Goal: Task Accomplishment & Management: Manage account settings

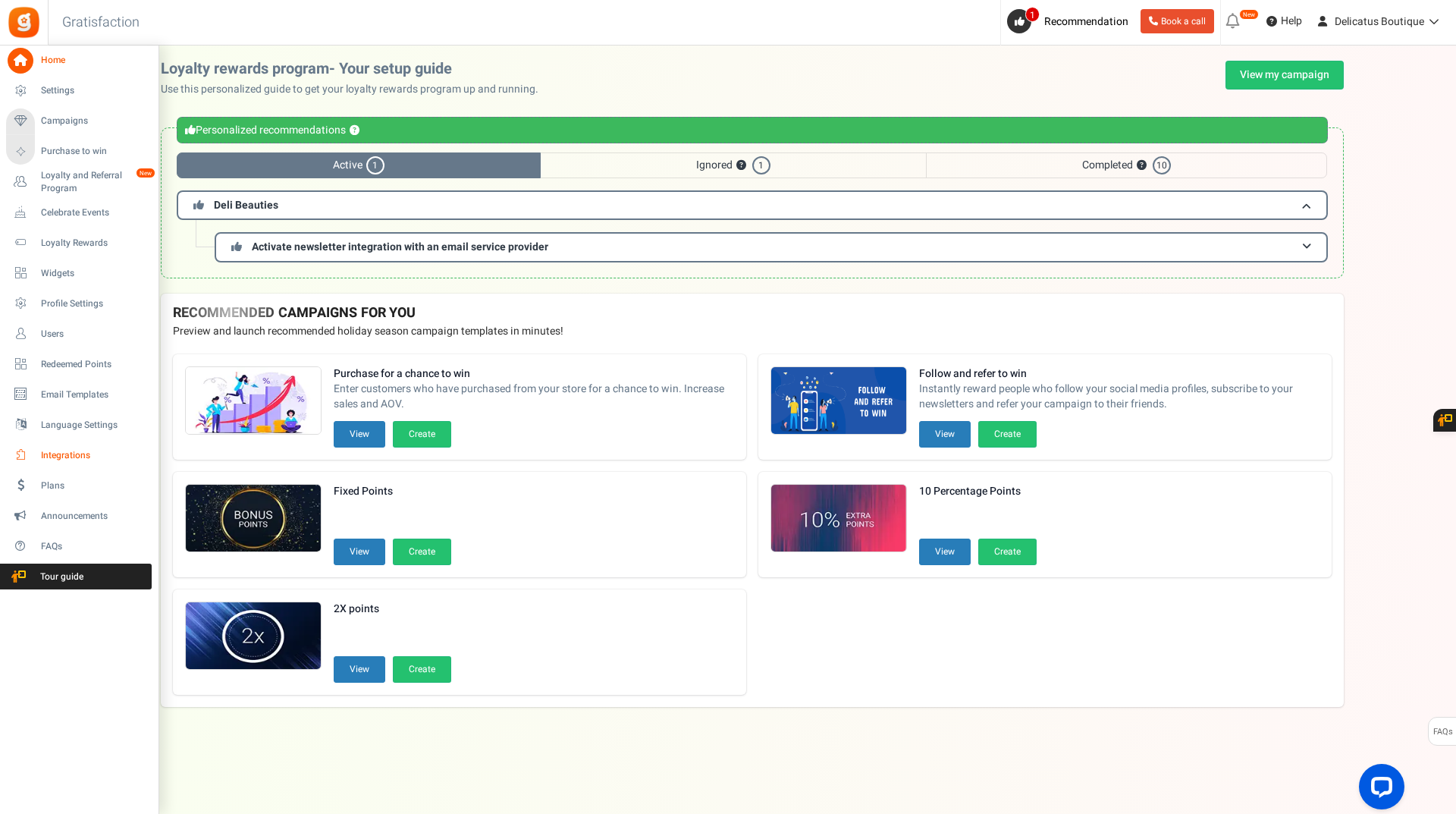
click at [69, 449] on span "Integrations" at bounding box center [94, 455] width 106 height 13
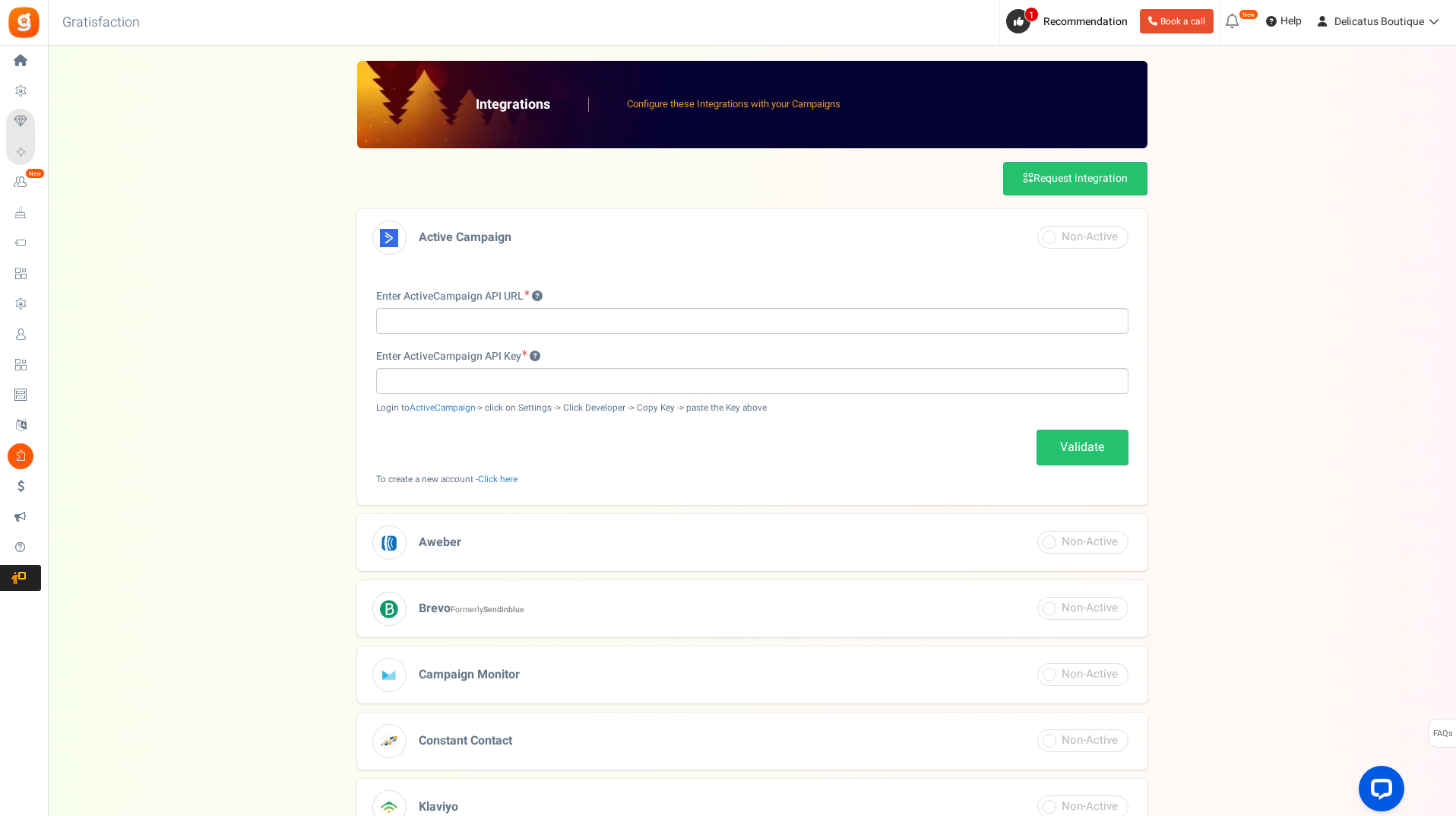
click at [252, 433] on div "Integrations Configure these Integrations with your Campaigns Request integrati…" at bounding box center [752, 556] width 1378 height 991
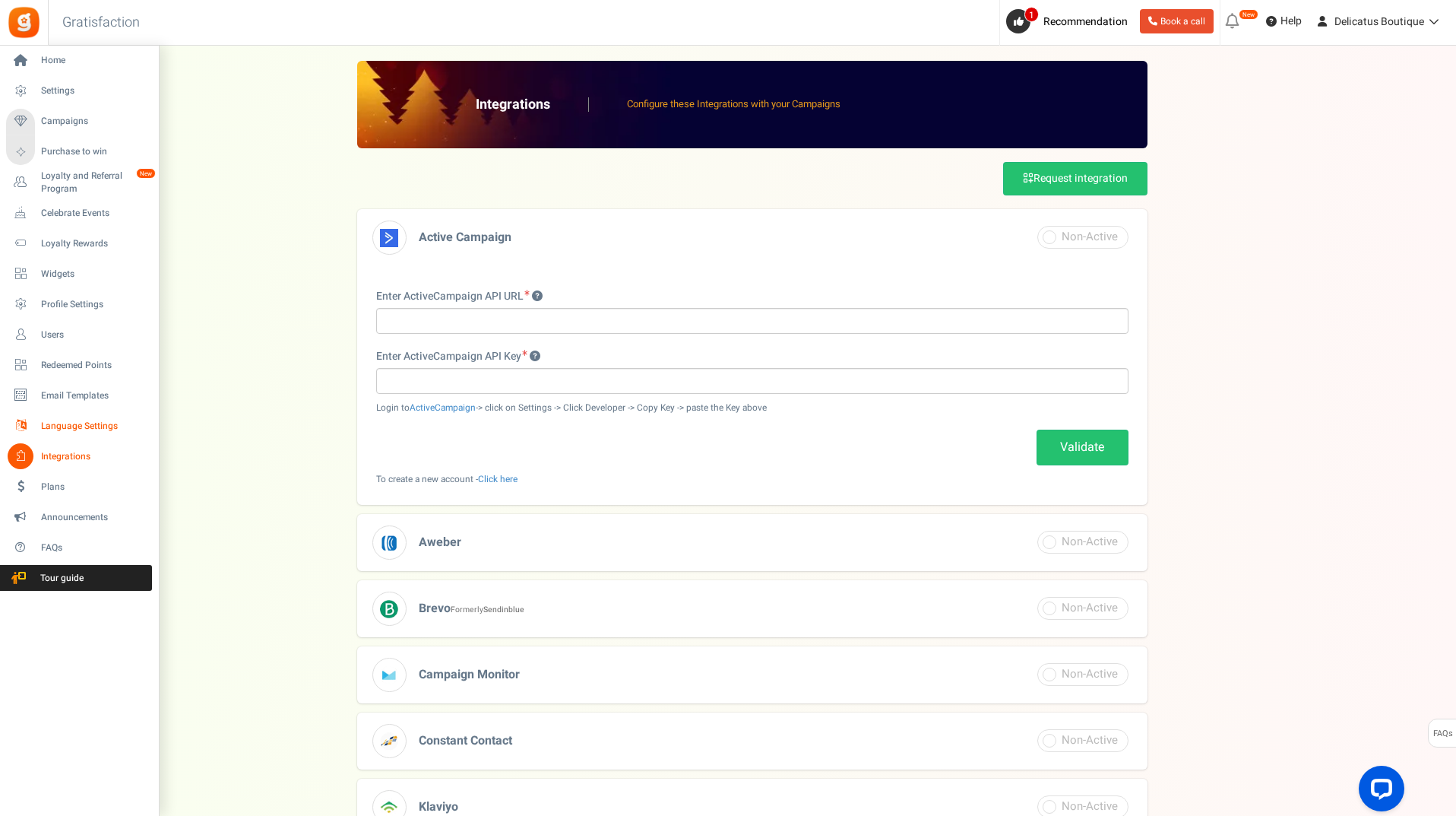
click at [52, 422] on span "Language Settings" at bounding box center [94, 426] width 107 height 13
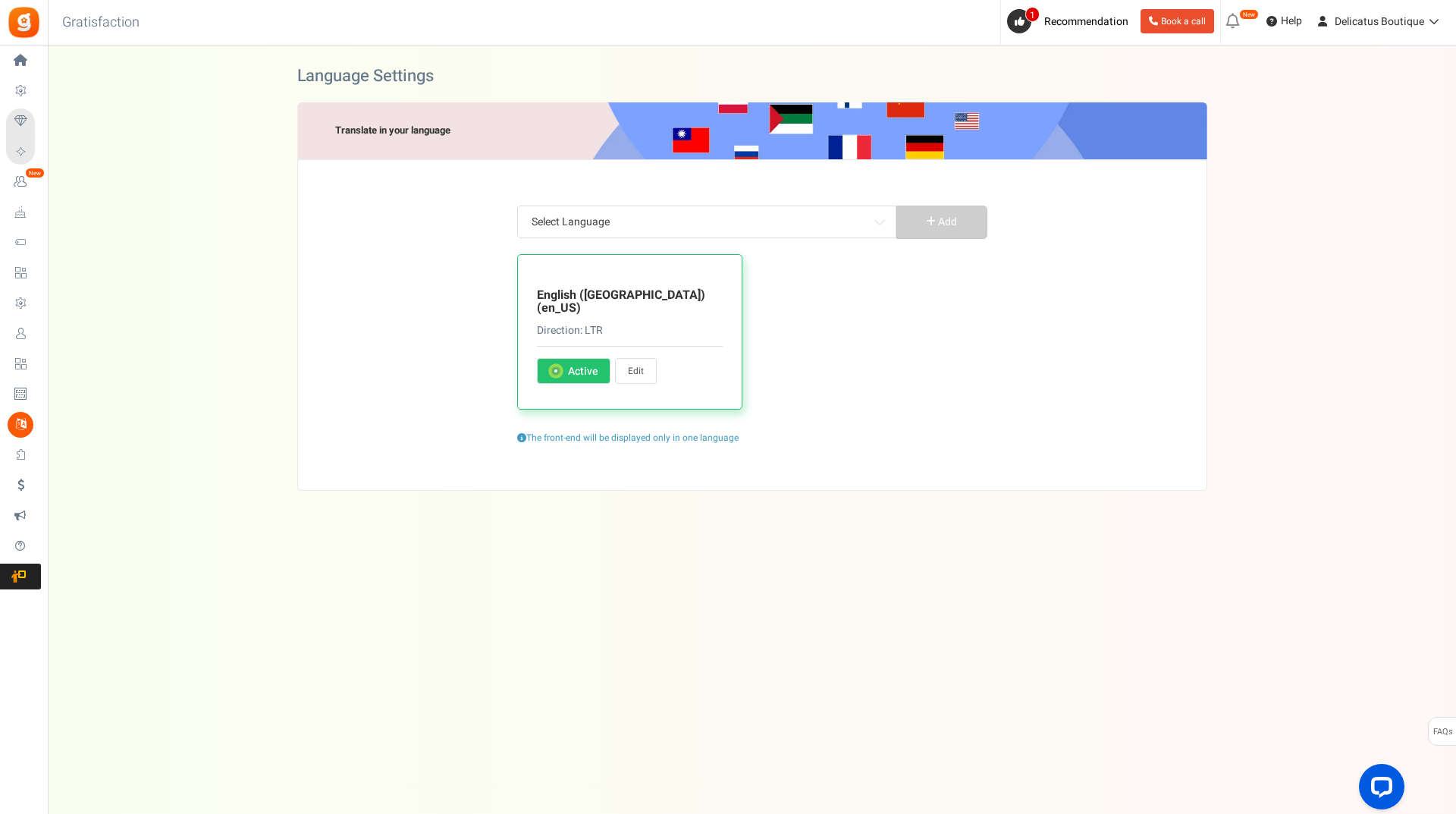
click at [621, 358] on link "Edit" at bounding box center [636, 371] width 42 height 26
type input "Do you already have an account?"
type input "Yes, I am subscribed"
type input "Redeemable Beautie Drops"
type input "Get <strong>+ %s</strong> Beautie Drops when you sign up"
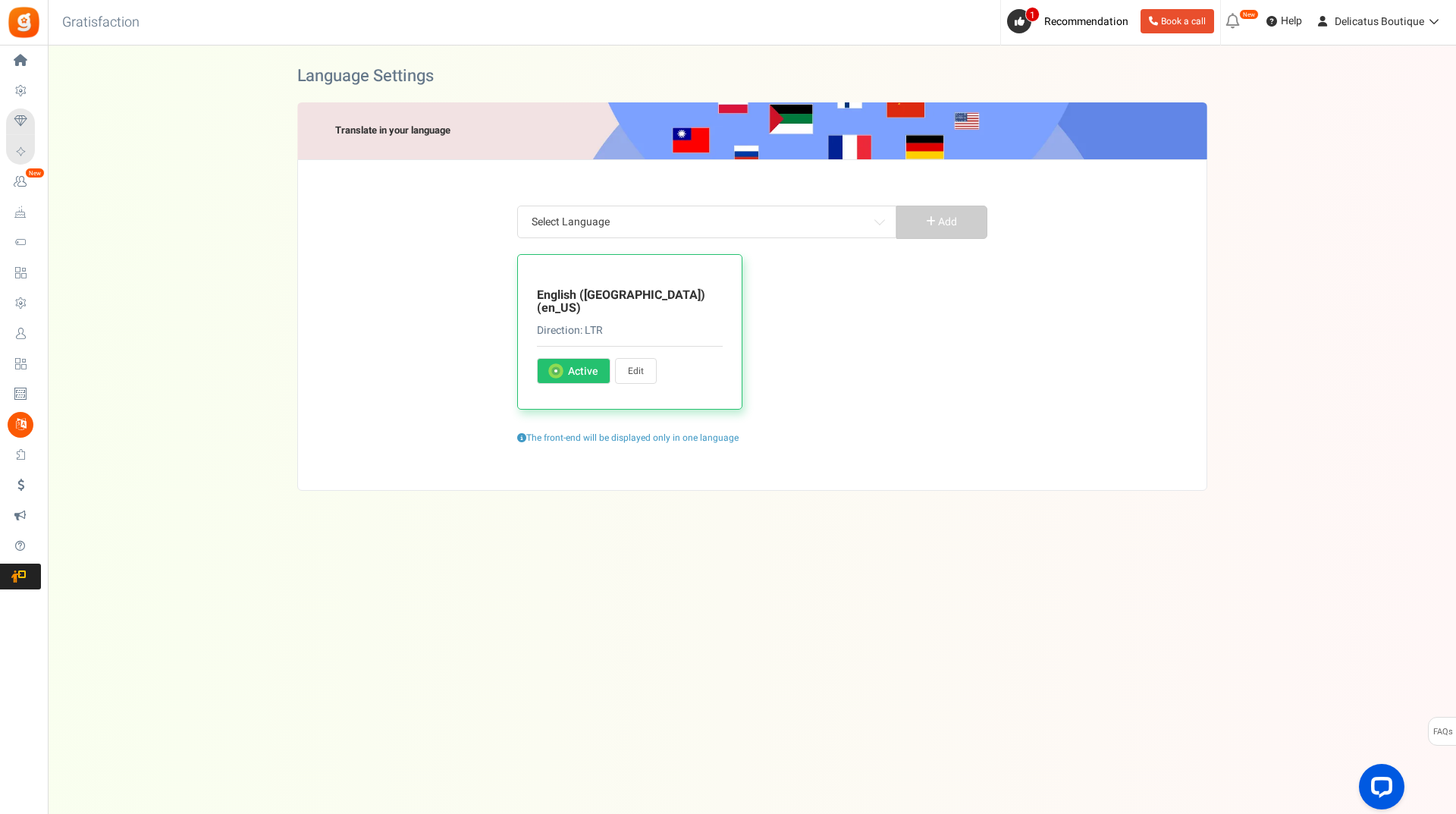
type input "I agree"
type input "Change User"
type input "Claim Now ✨"
type input "Profile filled by User"
type input "Complete actions to earn Beautie Drops"
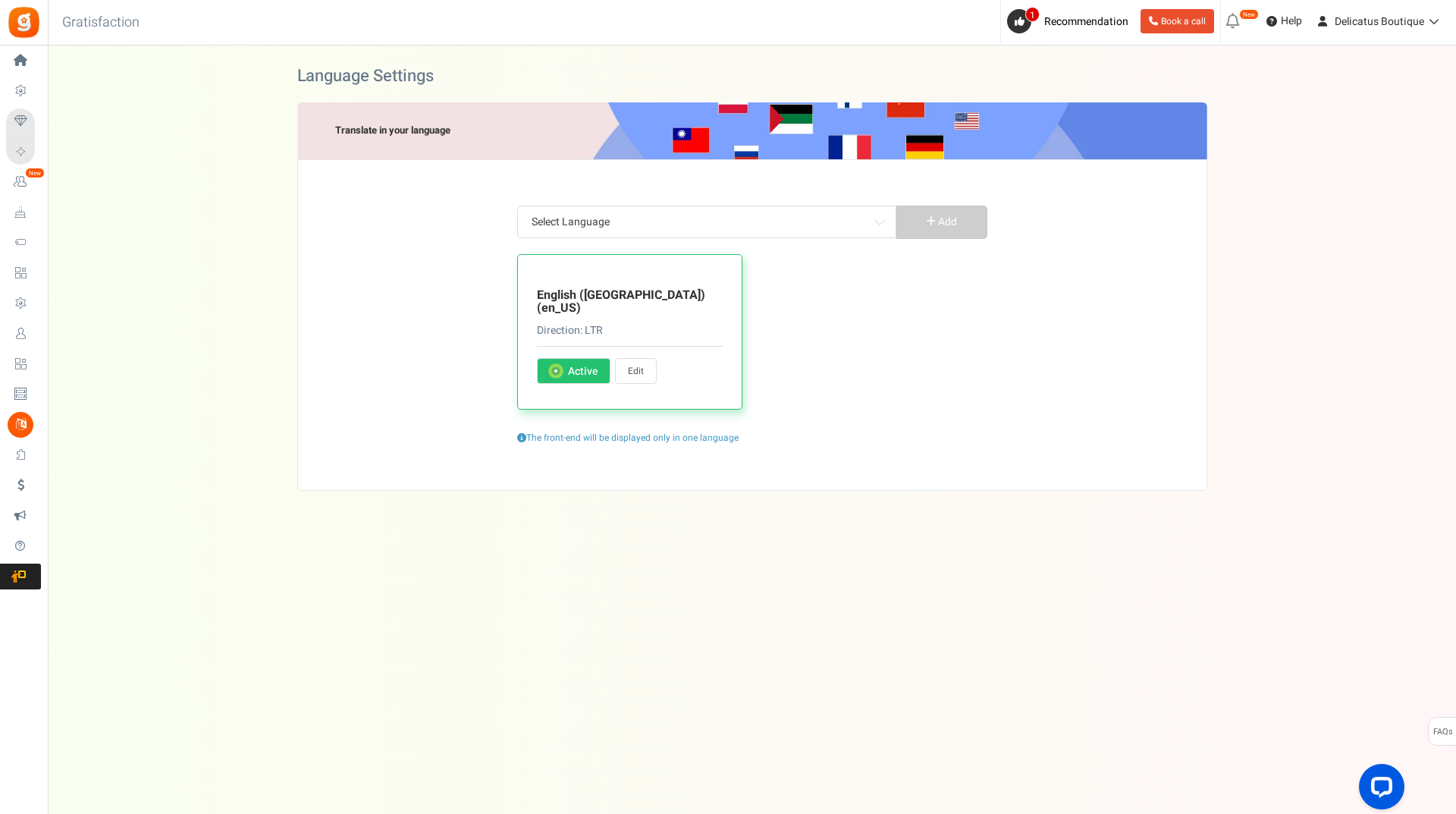
type input "<strong>Hey !</strong> Let's complete your profile and earn %s [PERSON_NAME] Dr…"
type input "CONGRATULATIONS! 🎉🎉🎉"
type input "Contact Site Admin for reward coupon"
type input "Beautie Drops redeemed on purchase"
type input "Earn <strong>{points}</strong> {points_label} upon purchasing this product"
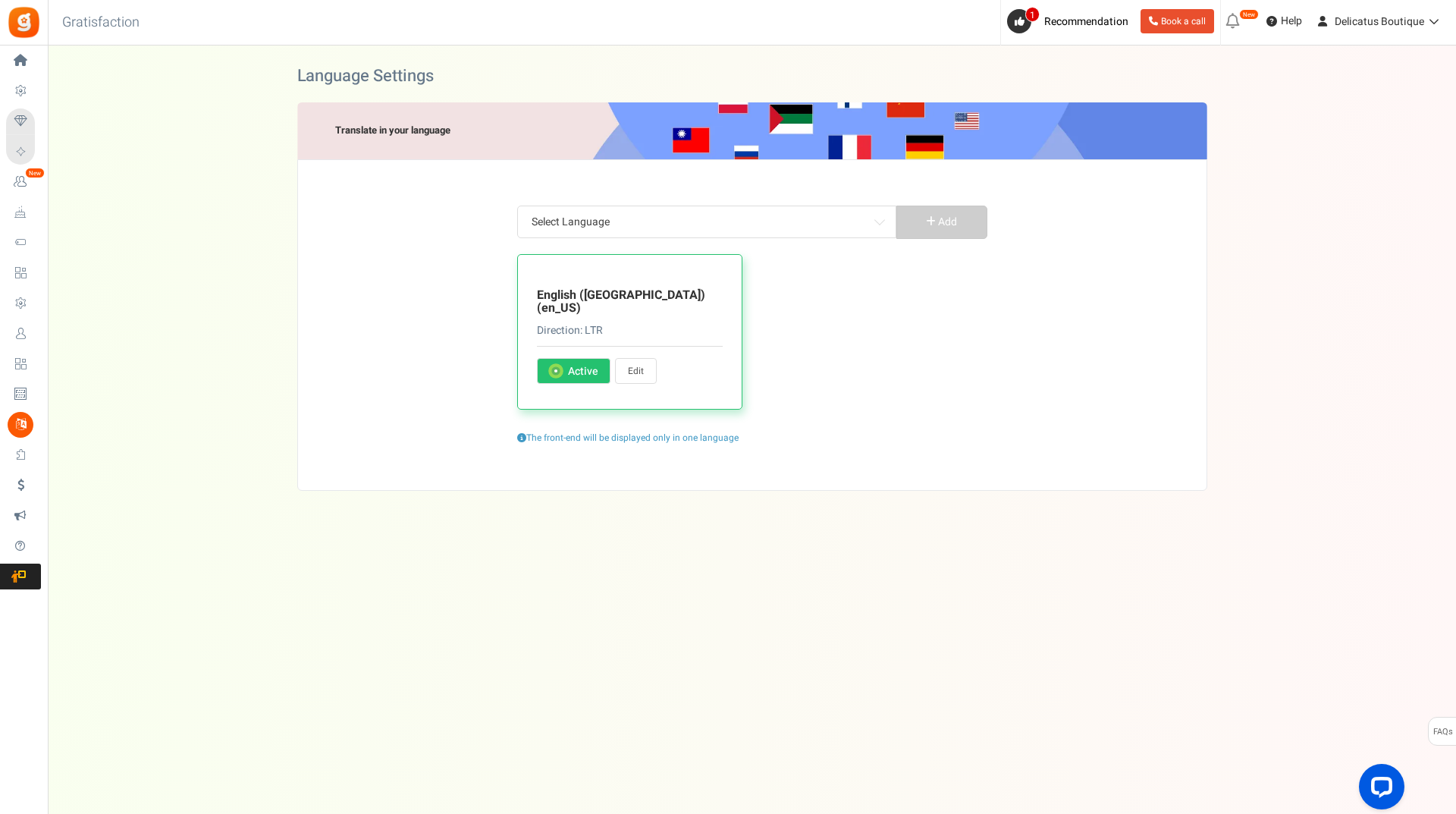
type input "Edit Profile"
type input "This is an auto-generated email. Please do not reply. If you have any questions…"
type input "Enter date"
type input "Please enter a valid date"
type input "Sign in to the Boutique"
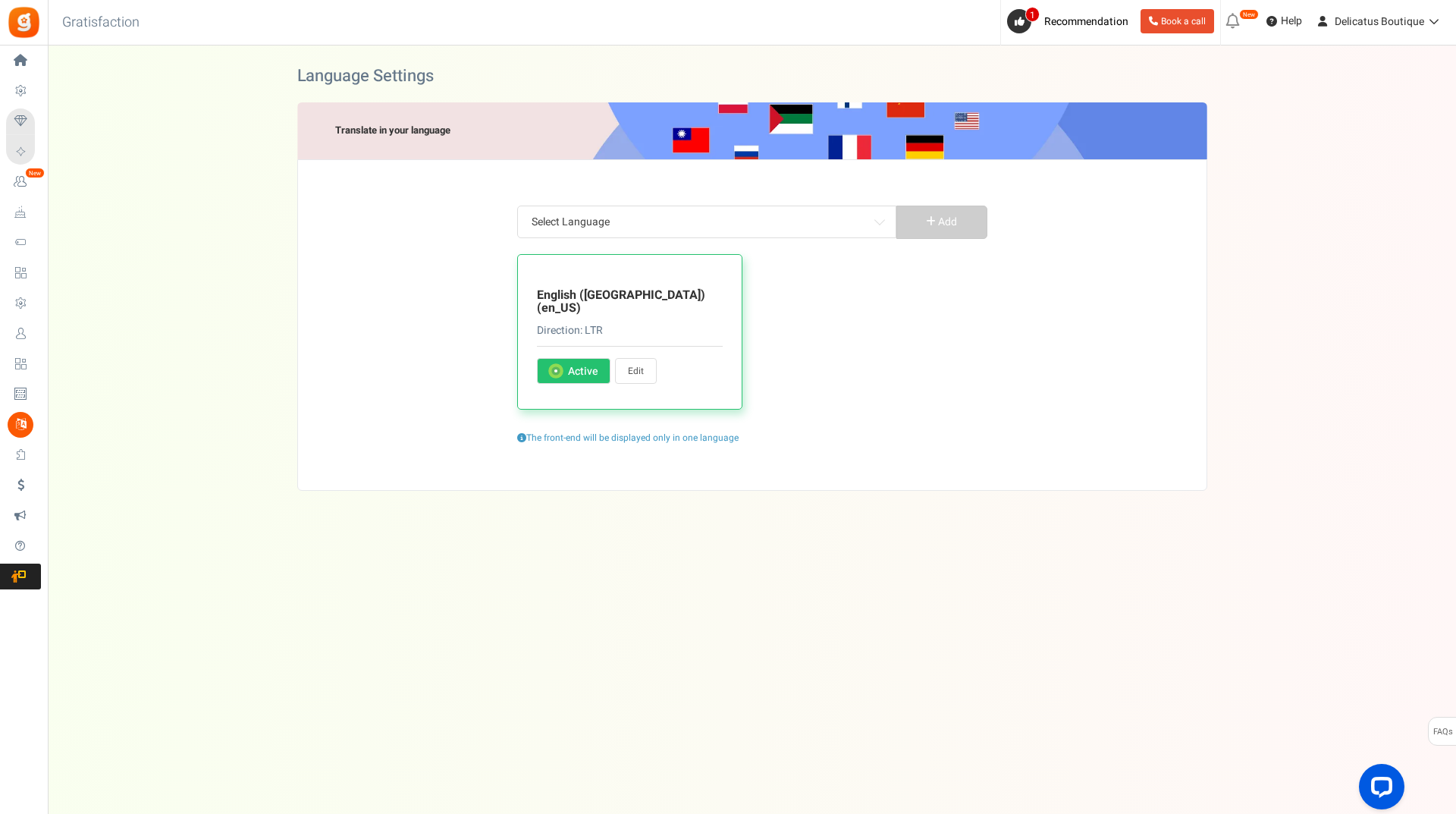
type input "Please accept the Terms and Conditions to proceed"
type input "Hey, your account already exist! 😄 You can sign in below"
type input "This account does not exist 😔"
type input "Oops... This email address is temporarily suspended. Can you please get in touc…"
type input "Your campaign has not been published"
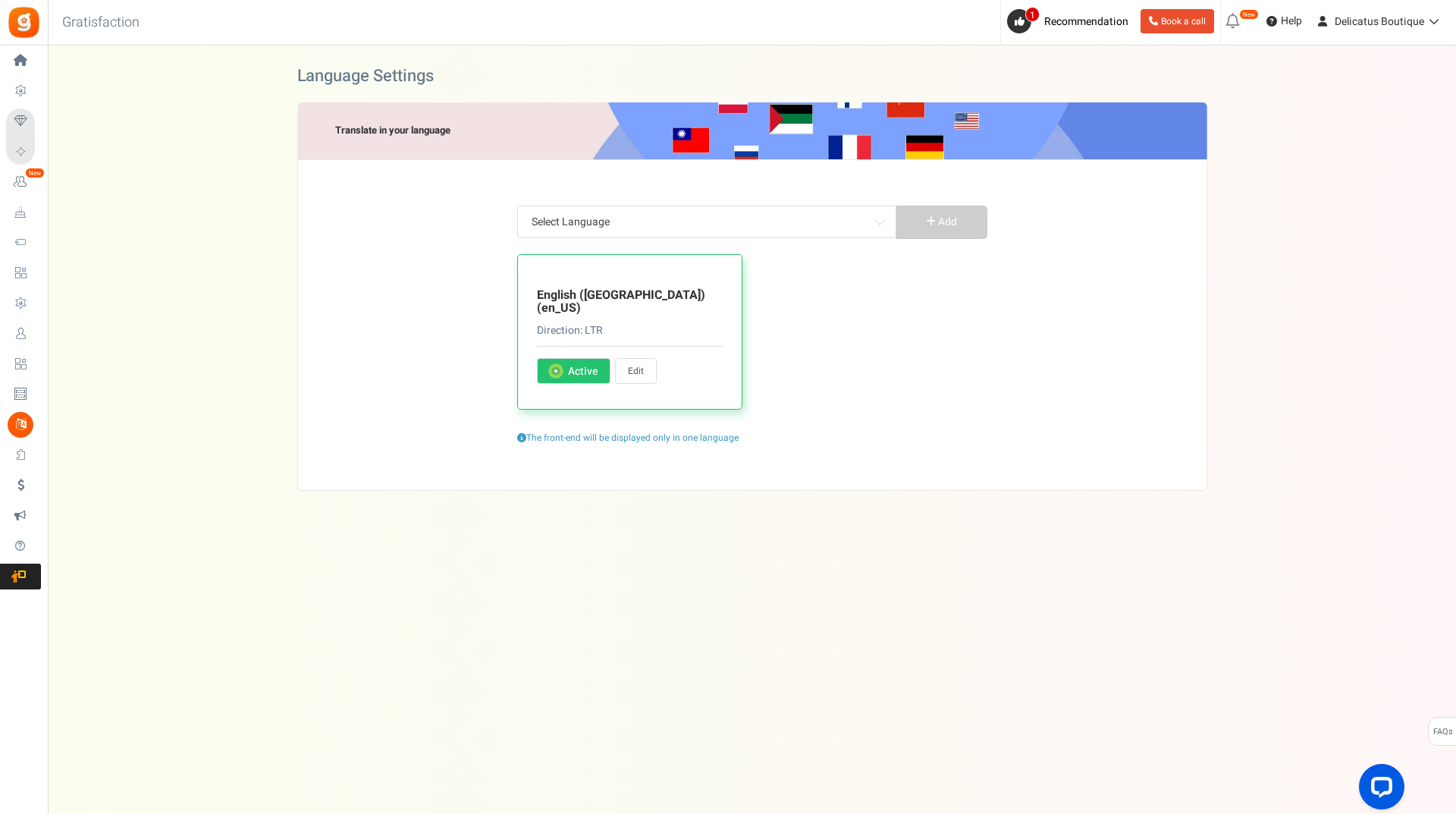
type input "When were you born? 🎂"
type input "Please enter your date of birth in"
type input "Your age should be greater than"
type input "Email or password is incorrect; which one? Can you re-try both? 🙏"
type input "Cannot be empty..."
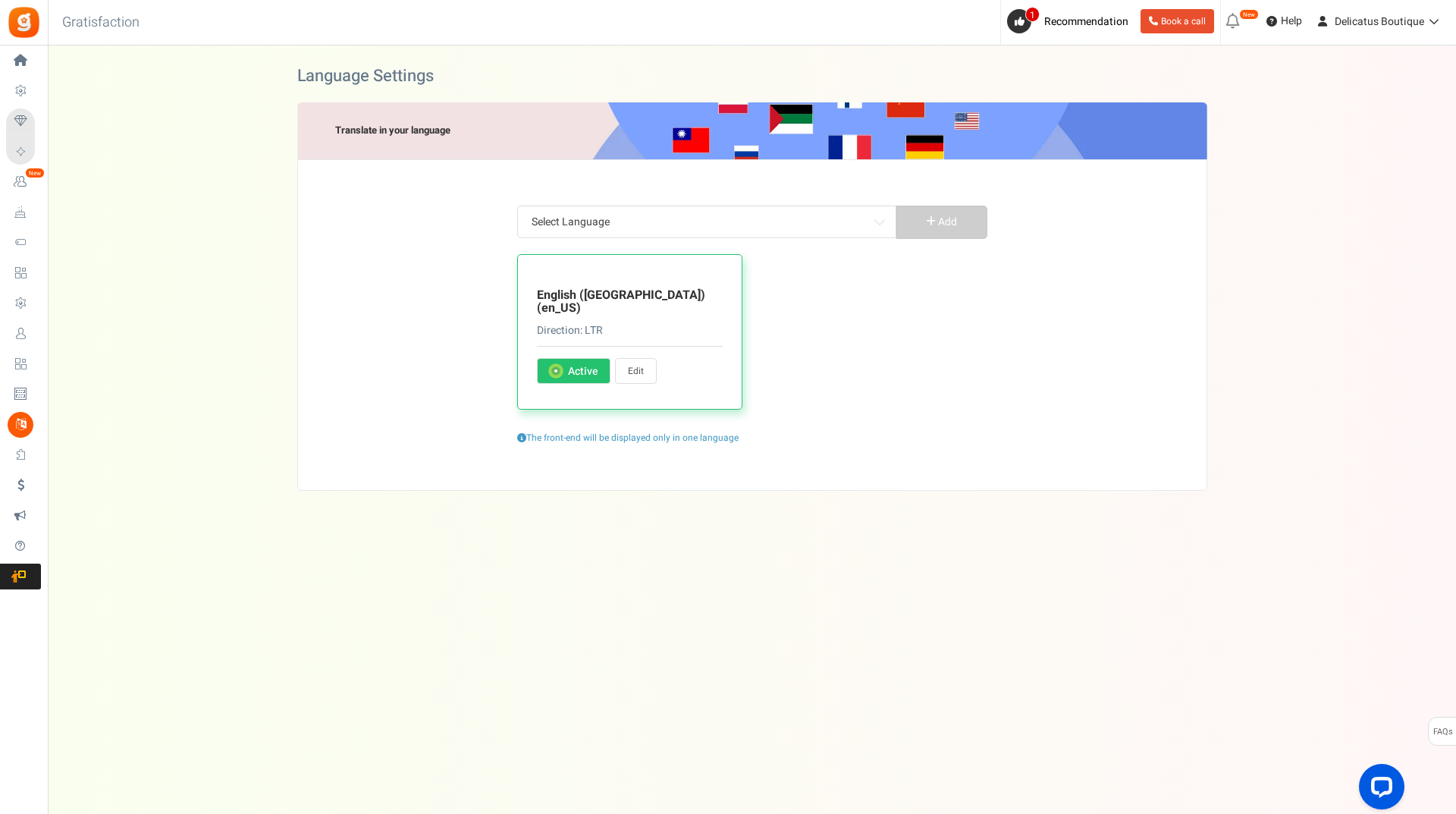
type input "We need a number 🤪"
type input "Oops! BD have already been claimed for this order. Please contact us if you thi…"
type input "Oh no! The order ID does not match with your email address, can you check again?"
type input "Oops! Receipt ID not found. Please contact us if you think this is a mistake."
type input "Oops! BD not allocated. Your order value is less than the minimum order value."
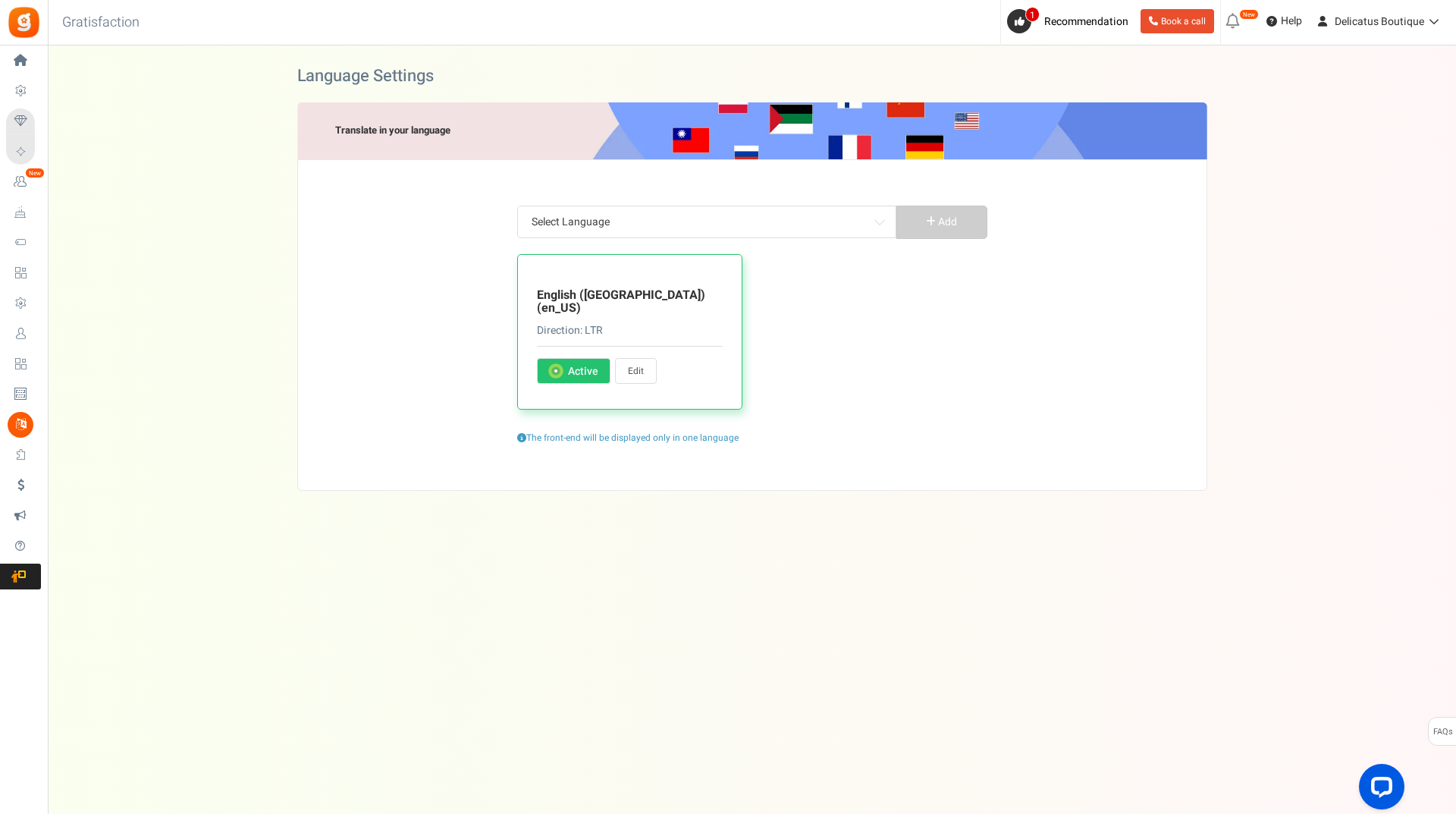
type input "Oh oh... Invalid Campaign"
type input "That was the max, sorry, you now have to confirm that you're not a robot 👾"
type input "Oops, invalid email address."
type input "Just a few seconds late, your session expired."
type input "Oh oh! More Beautie Drops required"
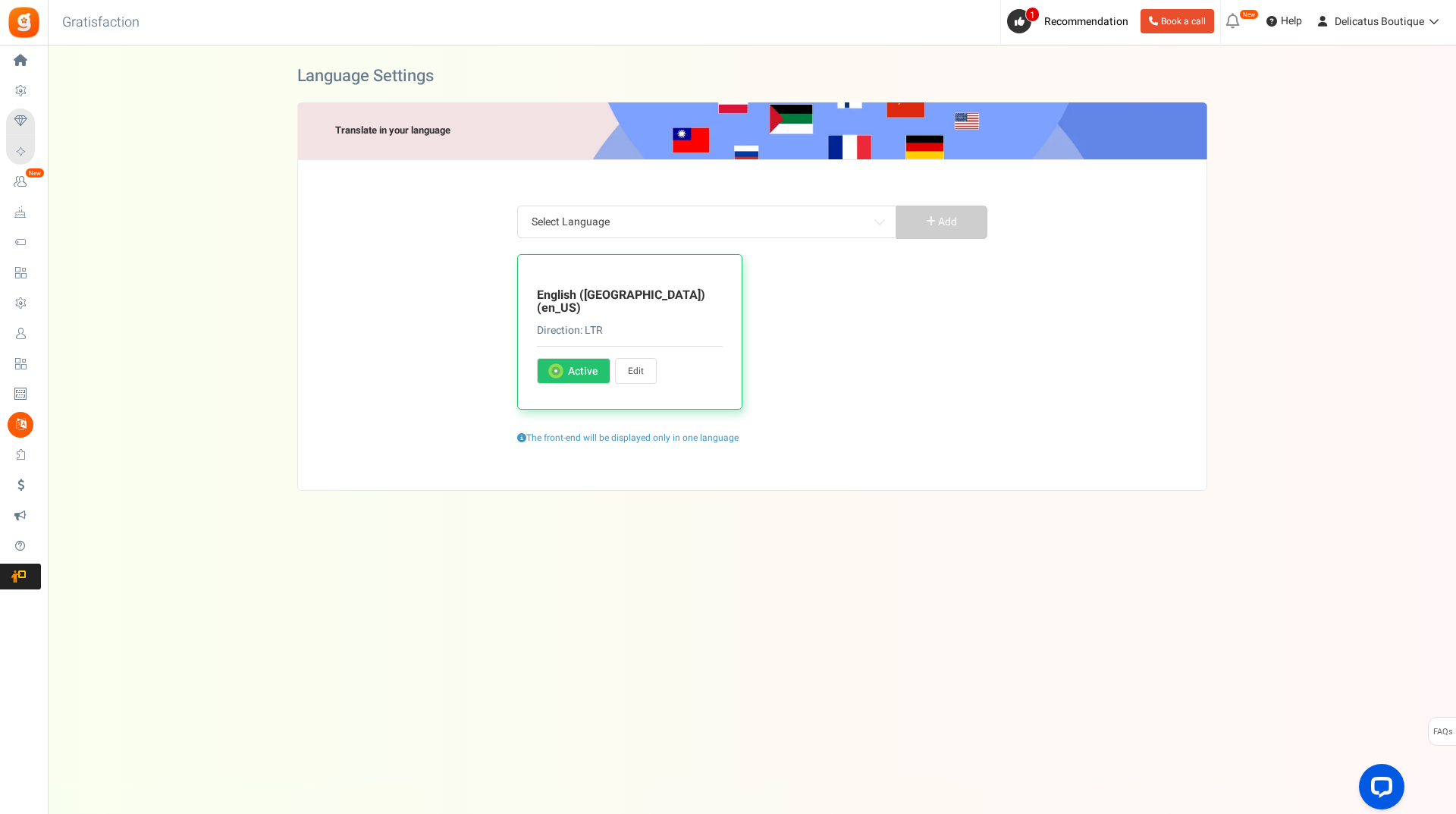
type input "What is your name?"
type input "Oops! Sorry, something went wrong. Can you please try again? 🙏"
type input "Special characters are not allowed"
type input "Congratulations! 🎉 You earned %points for this transaction!"
type input "This promotion is in no way sponsored, endorsed or administered by, or associat…"
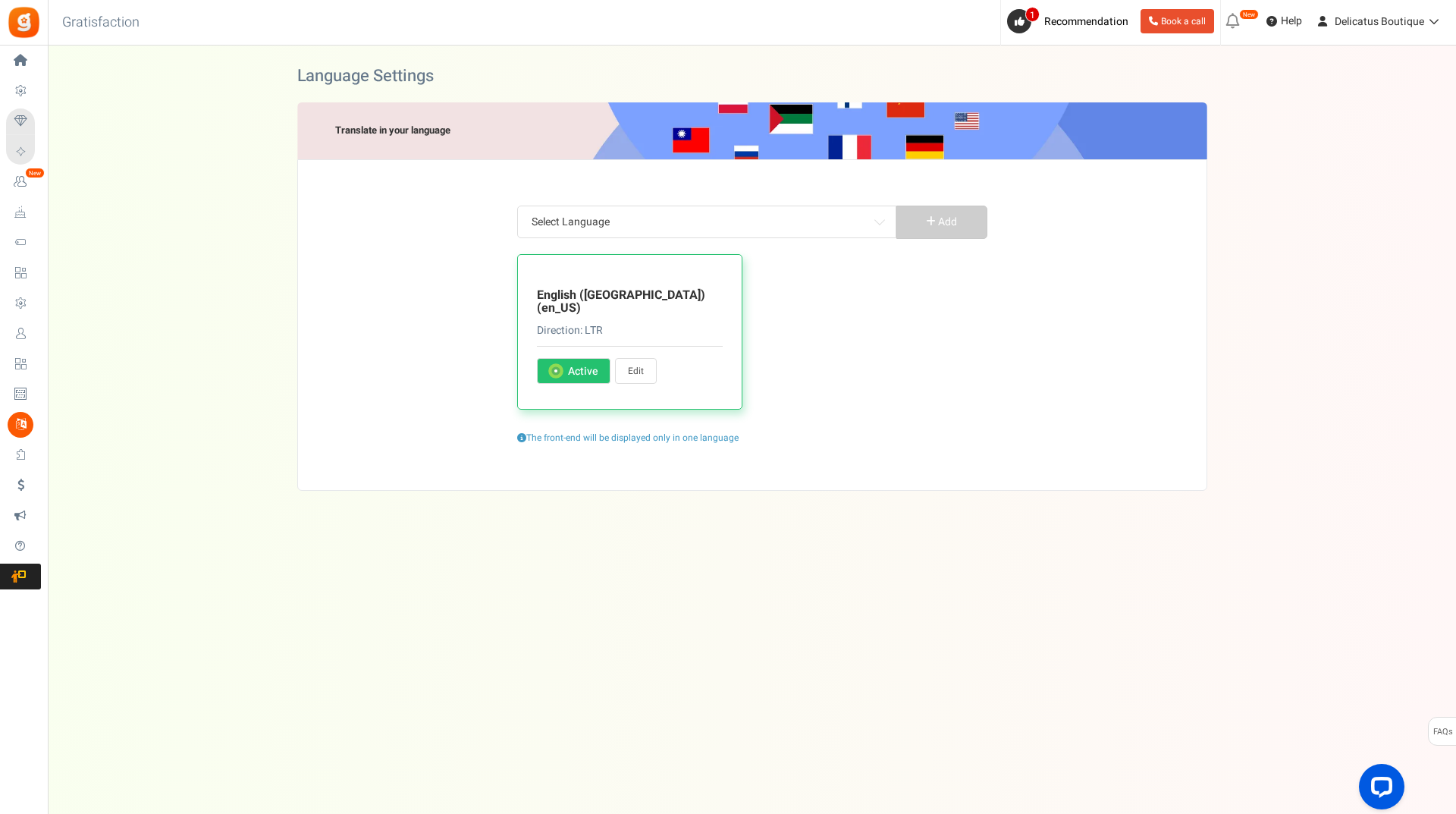
type input "and not to Facebook. By participating in this promotion you agree to a complete…"
type input "Invalid email ID. Do not hesitate to get in touch with us!"
type input "Your account has been restricted. Please contact us if you think this is a mist…"
type input "Instructions to reset PIN have been emailed to you. Do not forget to check your…"
type input "I have read and agreed to the"
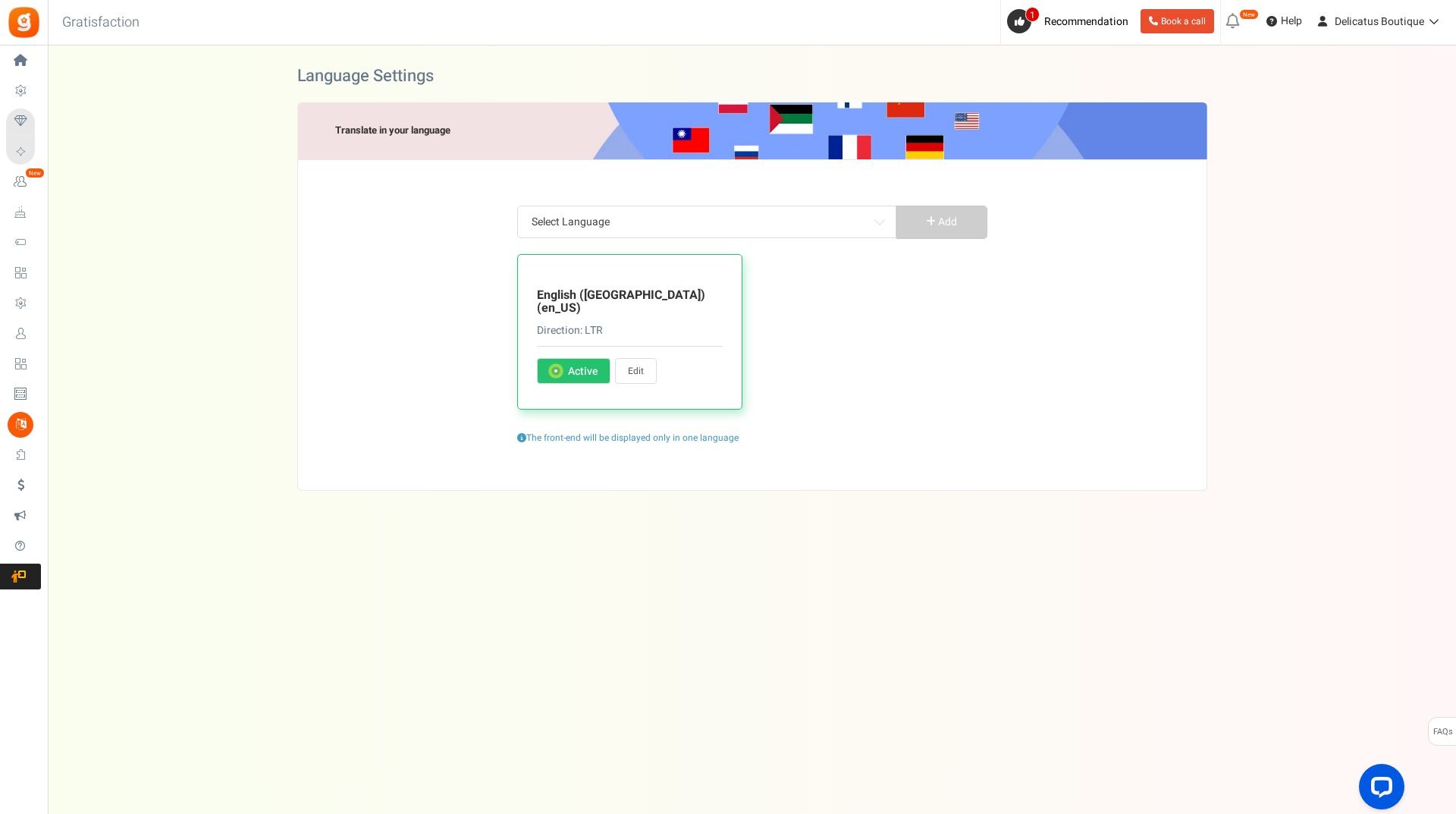
type input "Welcome to our Colorverse! 🎨 The campaign will start in"
type input "Welcome back! This promotion has ended. The winner(s) will be announced shortly!"
type input "Welcome to our Colorverse! 🎨 This campaign is currently unavailable."
type input "Ow, we are sorry. This program is now closed 😔"
type input "We use Apps Mav as our promotions platform. By clicking the above options, you …"
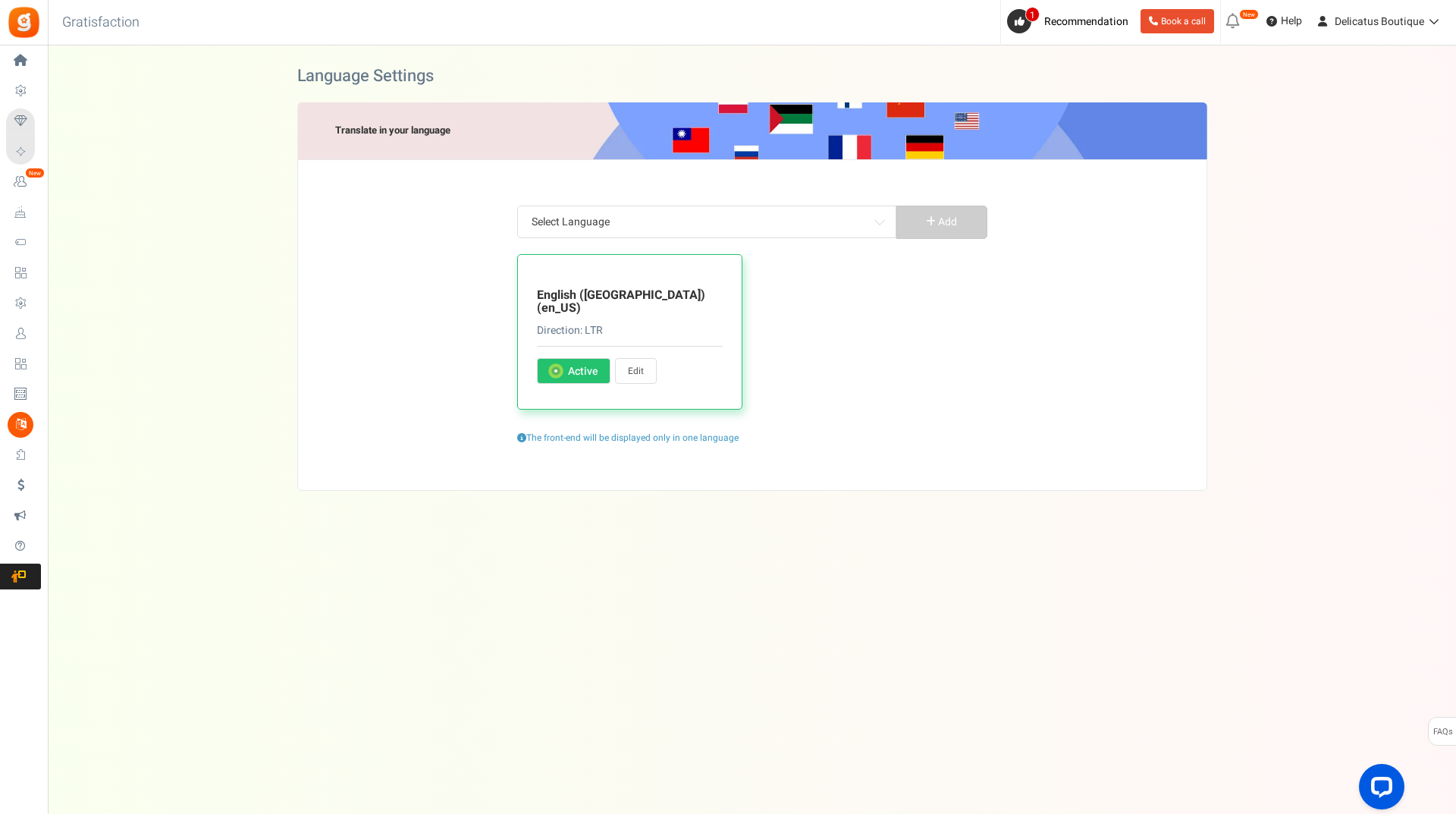
type input "Apps Mav is one of our Data Processor and Data Controller"
type input "Get more Beautie Drops! ✨"
type input "These BD cannot be currently redeemed. They will be added to your 'Redeemable B…"
type input "For more entries"
type input "[PERSON_NAME] Drops that you can redeem for rewards"
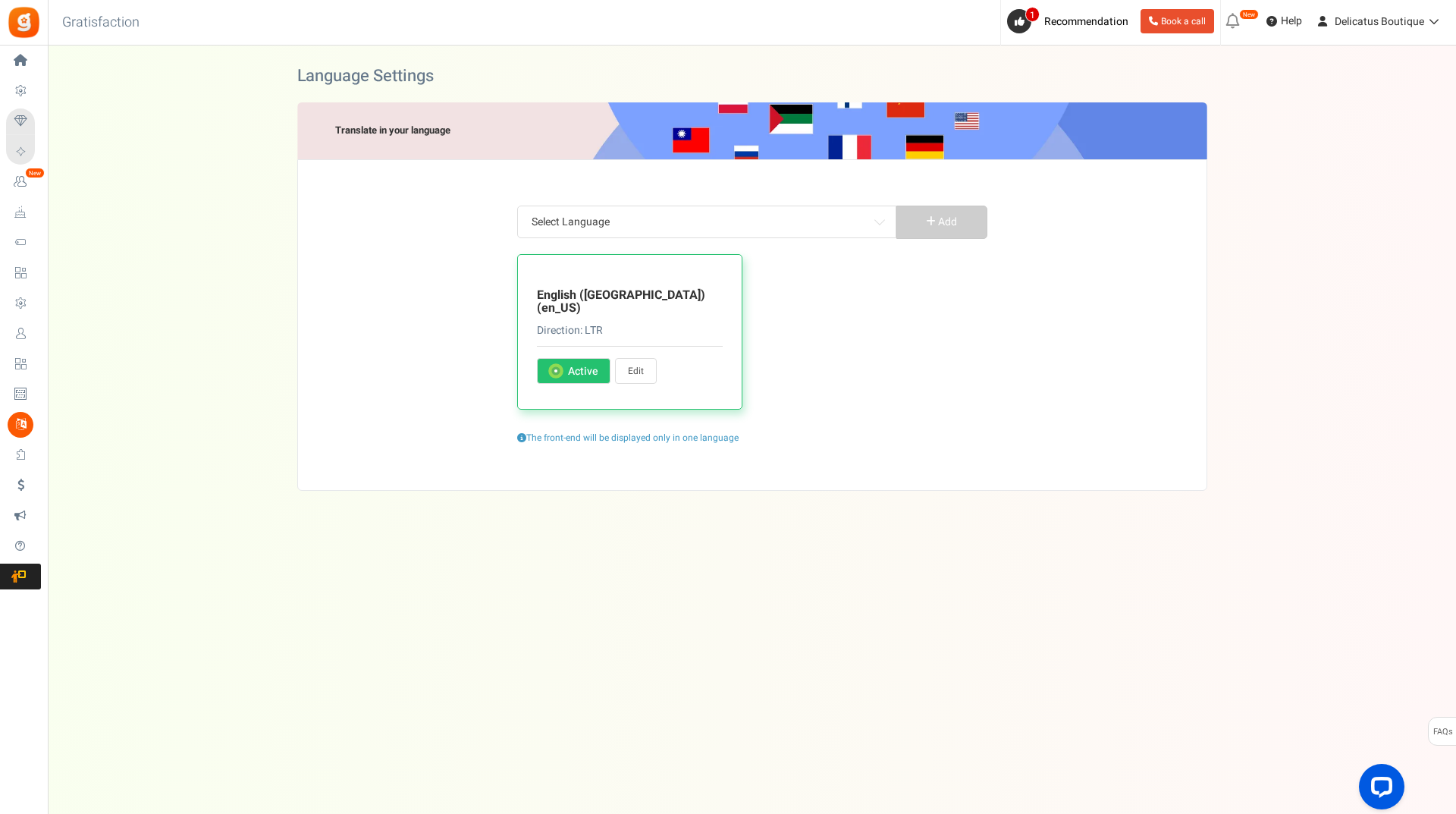
type input "Total BD minus any redeemed BD. BD currently in Exclusion Period are also inclu…"
type input "In which city were you born?"
type input "Company Name"
type input "What is the thing that makes you, YOU?"
type input "Enter email addresses (separate by commas)"
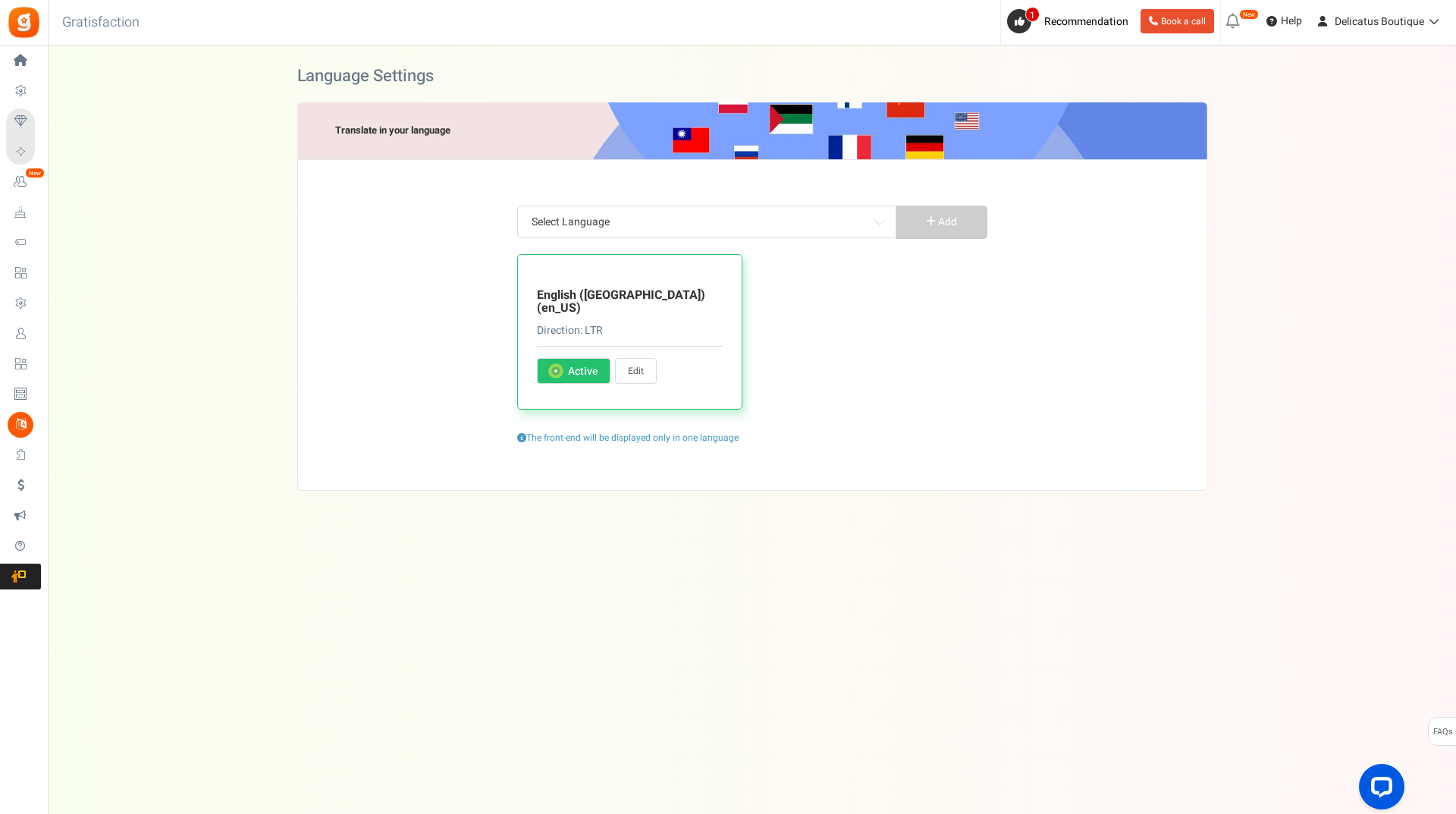
type input "My Rewards"
type input "Profile image"
type input "Redeemed Beautie Drops"
type input "Get point's when you signup"
type input "Slide to select the Beautie Drops"
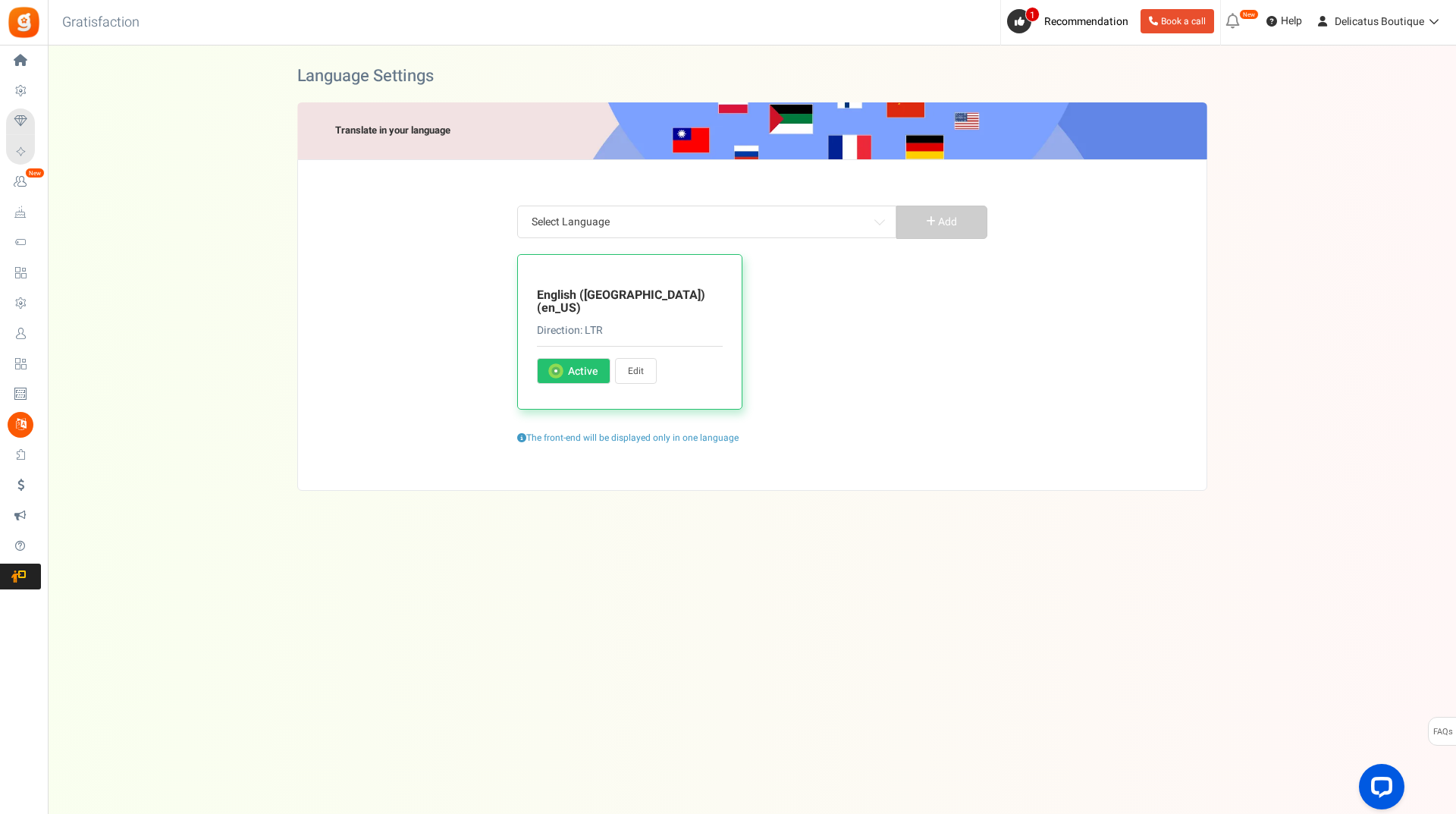
type input "Available Beautie Drops"
type input "Your Name"
type input "Latest Exclusion Period BD"
type input "Sign In"
type input "to check your Balance or redeem Beautie Drops"
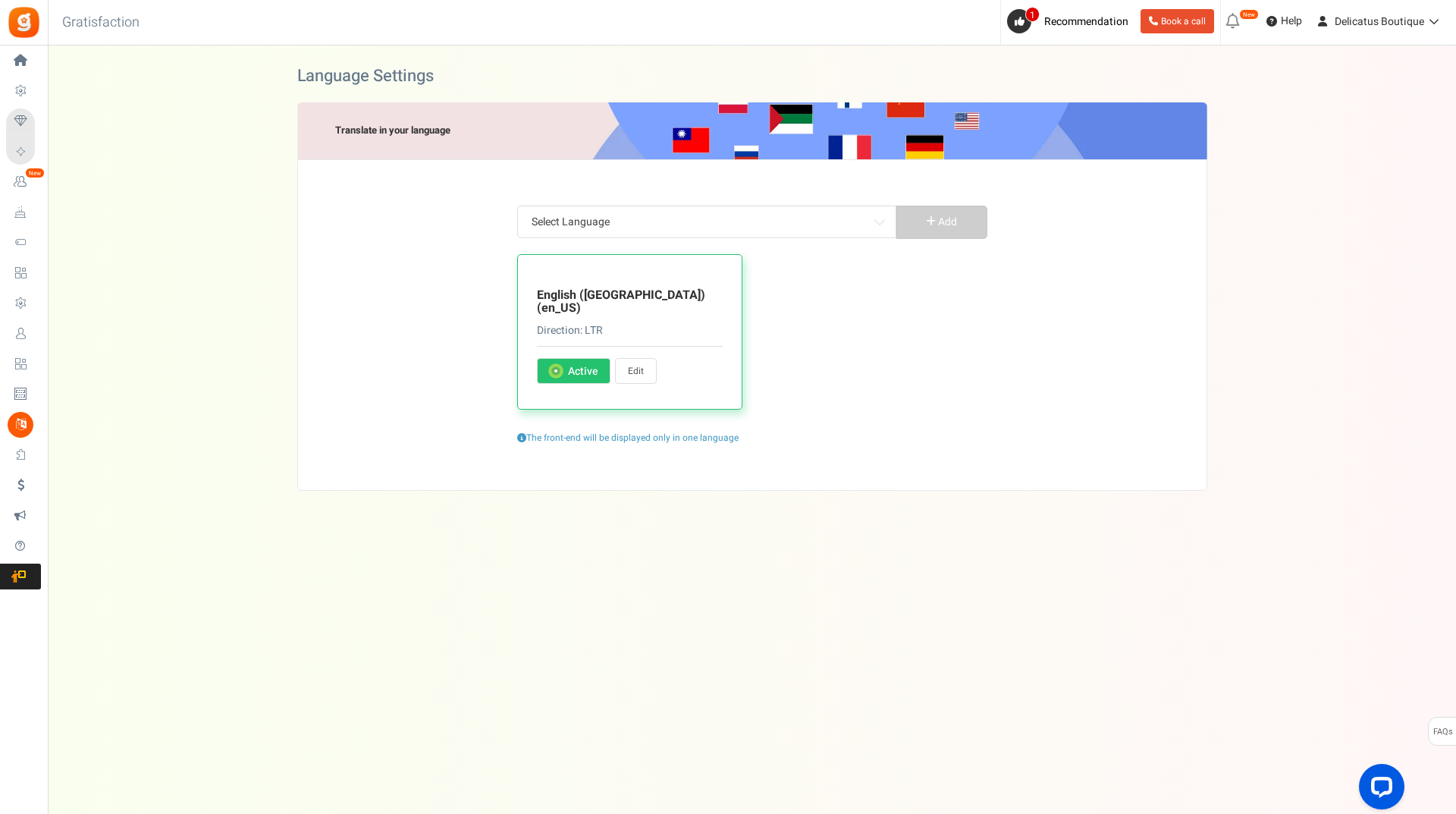
type input "My lifetime Beautie Drops"
type input "Transaction history"
type input "No records found."
type input "No rewards found."
type input "Beautie Drop"
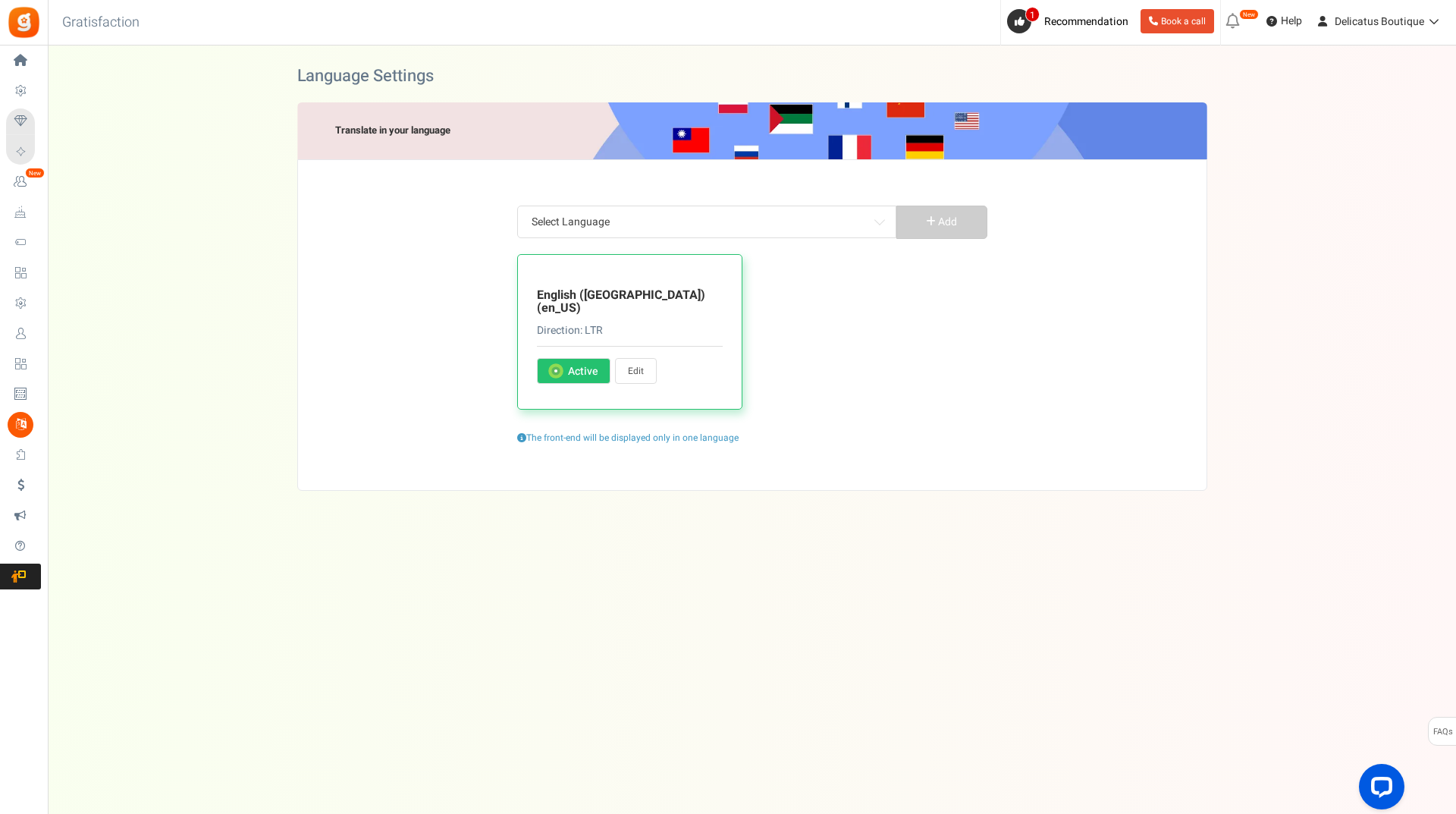
type input "Beautie Drops"
type input "Your next BD will expire on %s"
type input "to check your balance or redeem points."
type input "Enter your Etsy receipt ID to claim Beautie Drops"
type input "Get <strong>%percentage%</strong> of purchase value as loyalty drops"
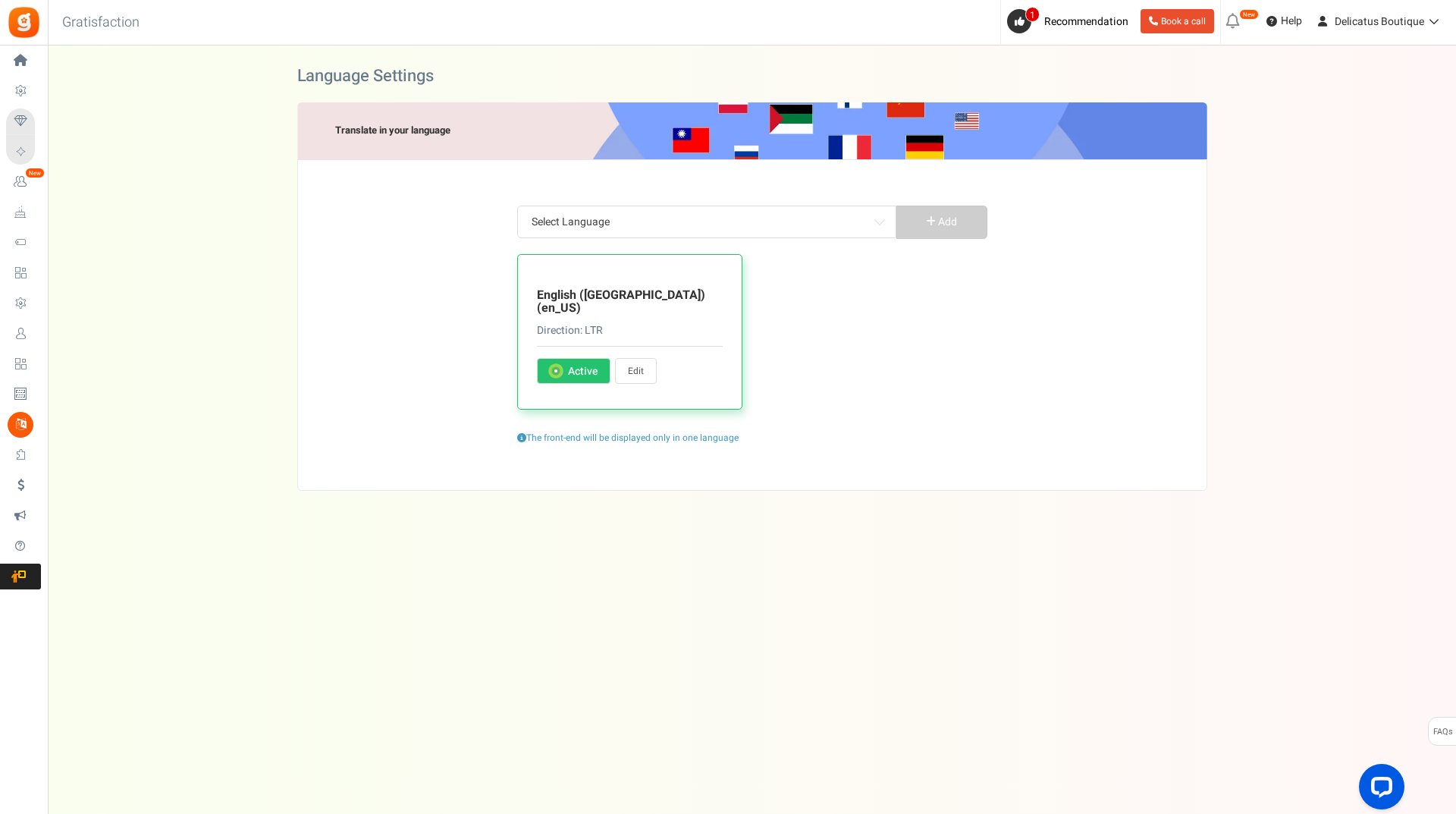
type input "Recommended width is 300 x 300 pixels (images must be GIF, JPEG, JPG, PNG and m…"
type input "Cancel the coupon and get back your Beautie Drops ?"
type input "Sign Up"
type input "Invite your friends and you both earn rewards! 🎁"
type input "Terms and Conditions"
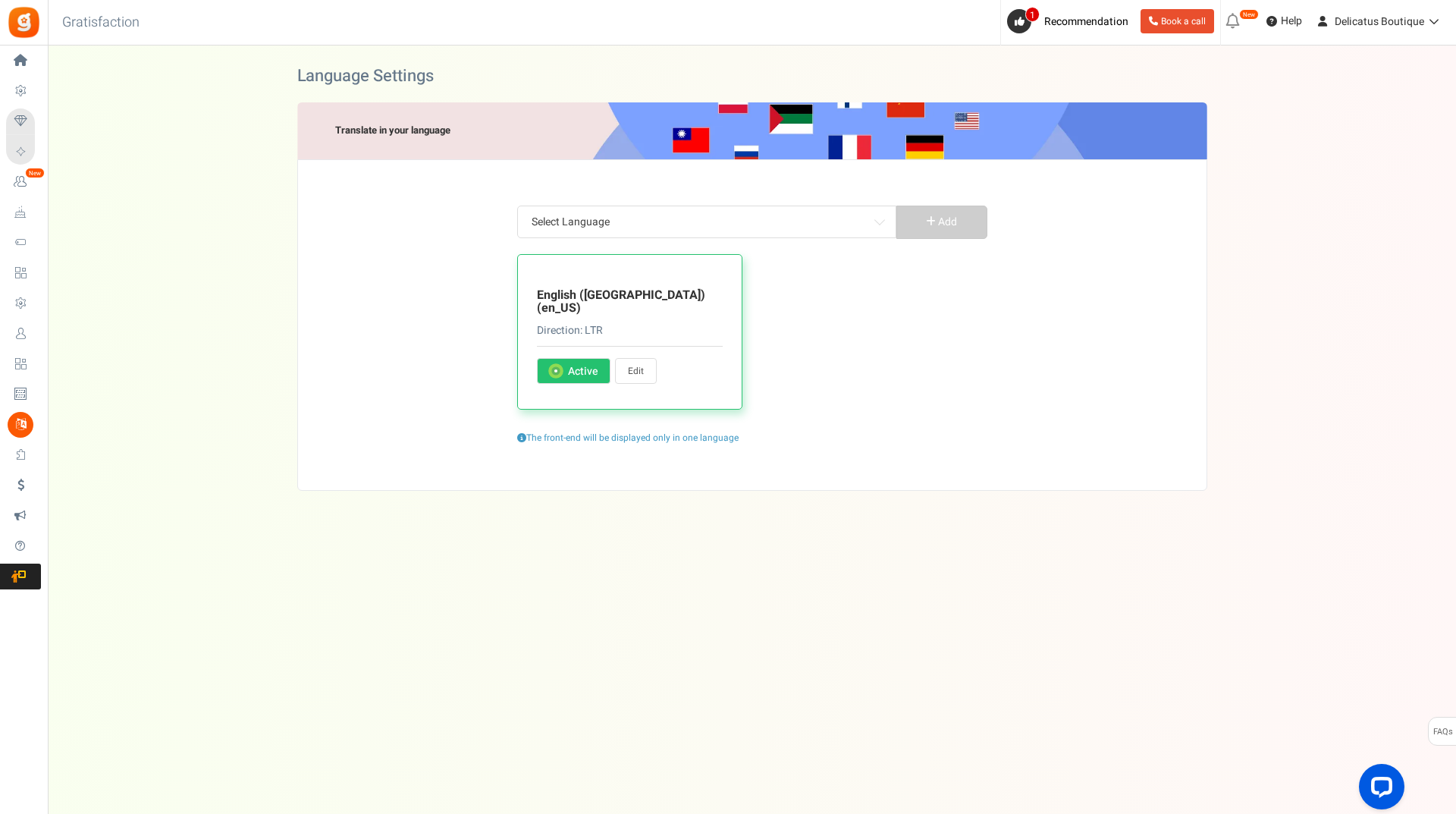
type input "Yay! That's done! 🙌"
type input "Earn <strong>%s</strong> Welcome Beautie Drops!"
type input "Account already exist. Redirecting. Please wait..."
type input "Oh oh... Unexpected error, can you please try again?"
type input "You just earned %s Beautie Drops !"
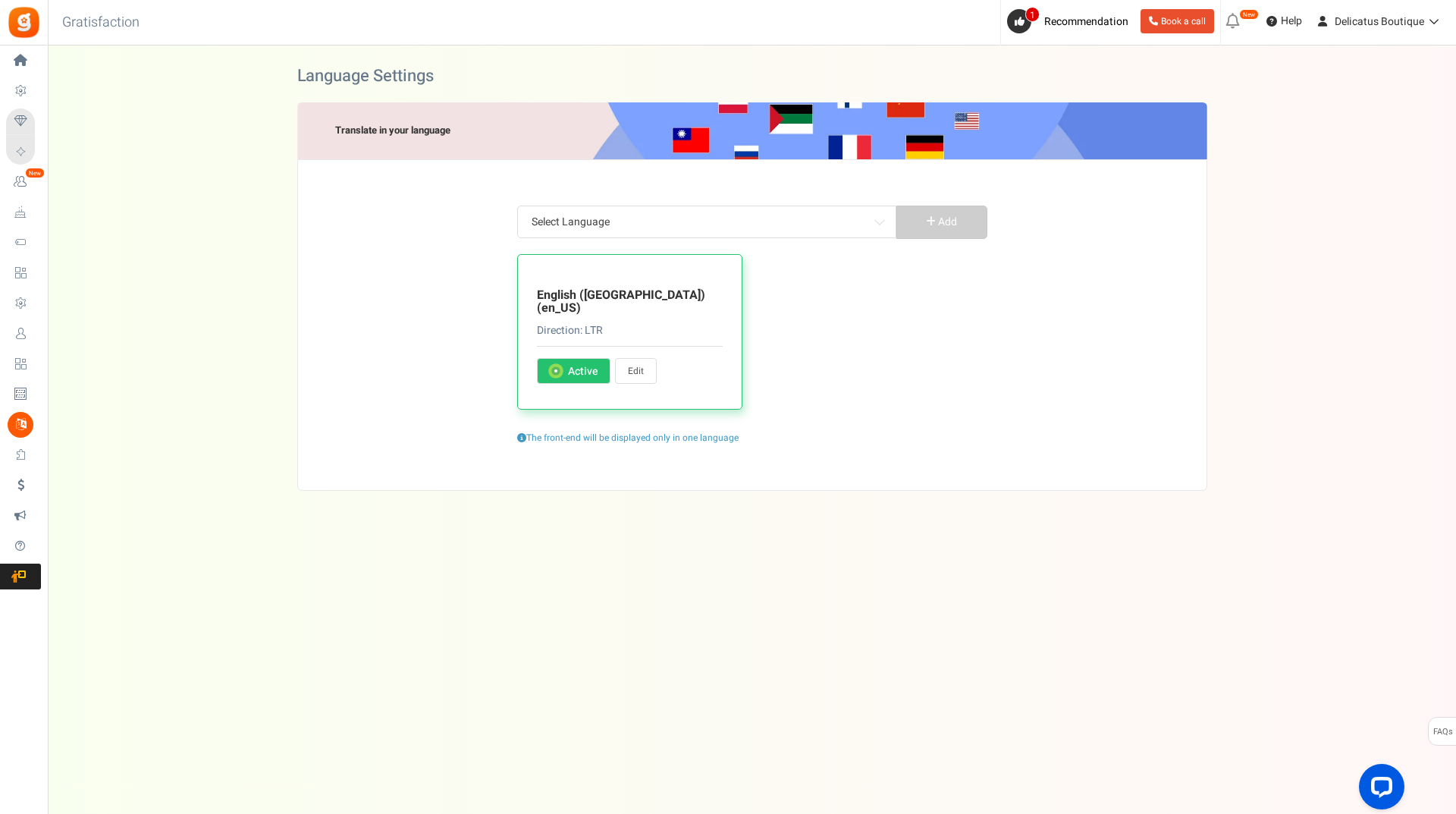
type input "The Winners are..."
type input "Your campaign [PERSON_NAME] Drops"
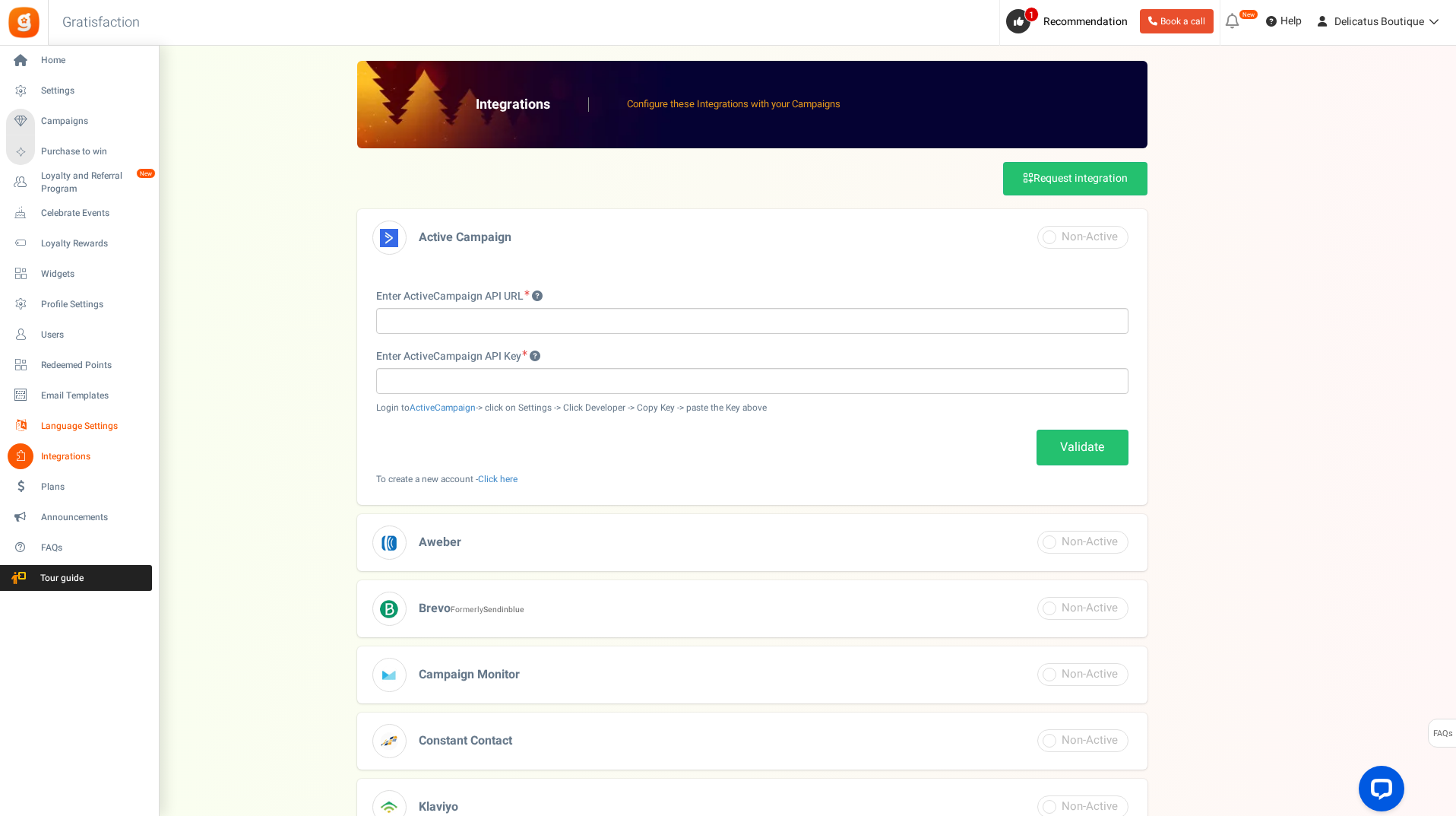
click at [30, 428] on icon at bounding box center [20, 425] width 26 height 26
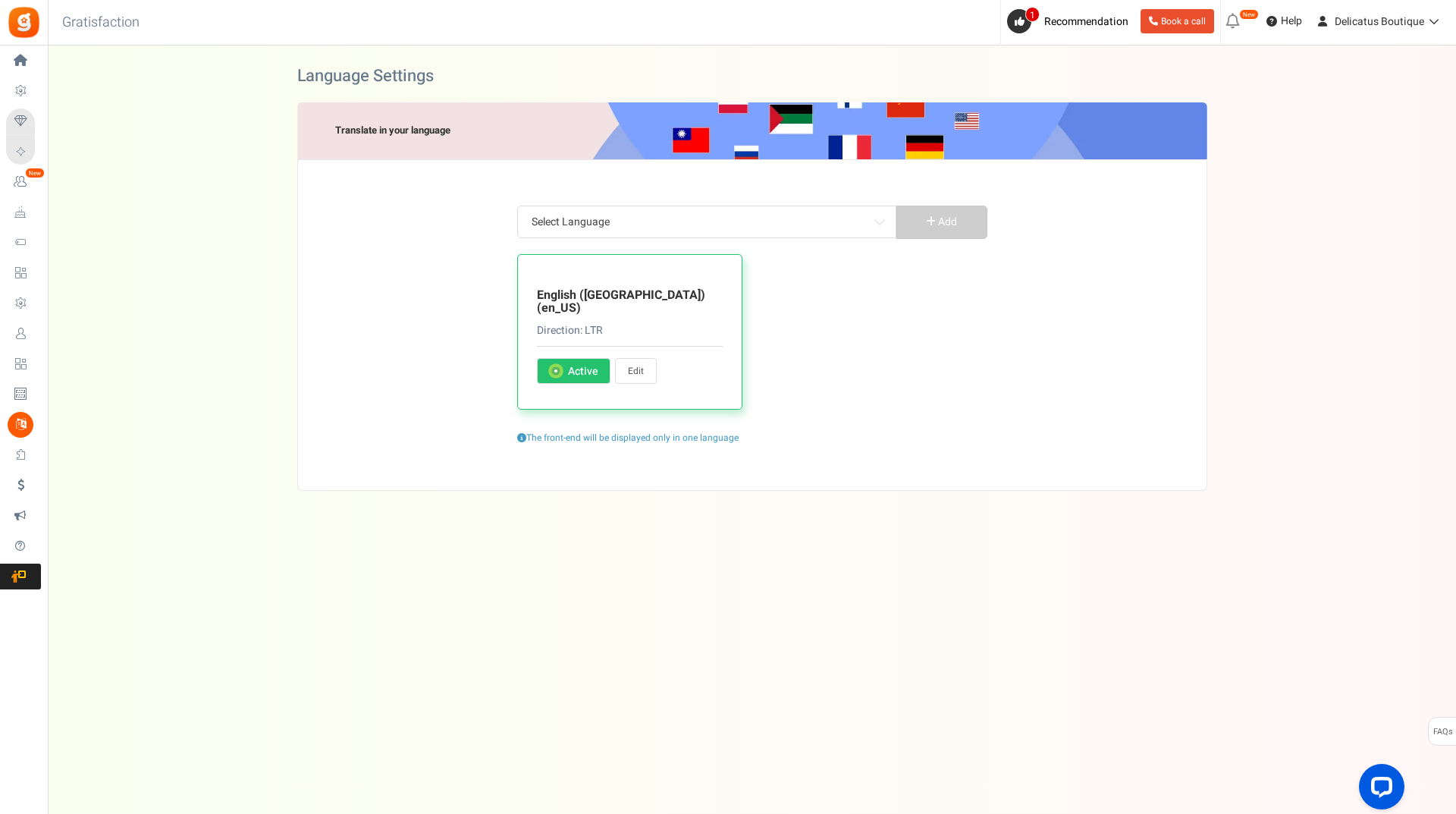
click at [709, 226] on span "Select Language" at bounding box center [707, 222] width 363 height 27
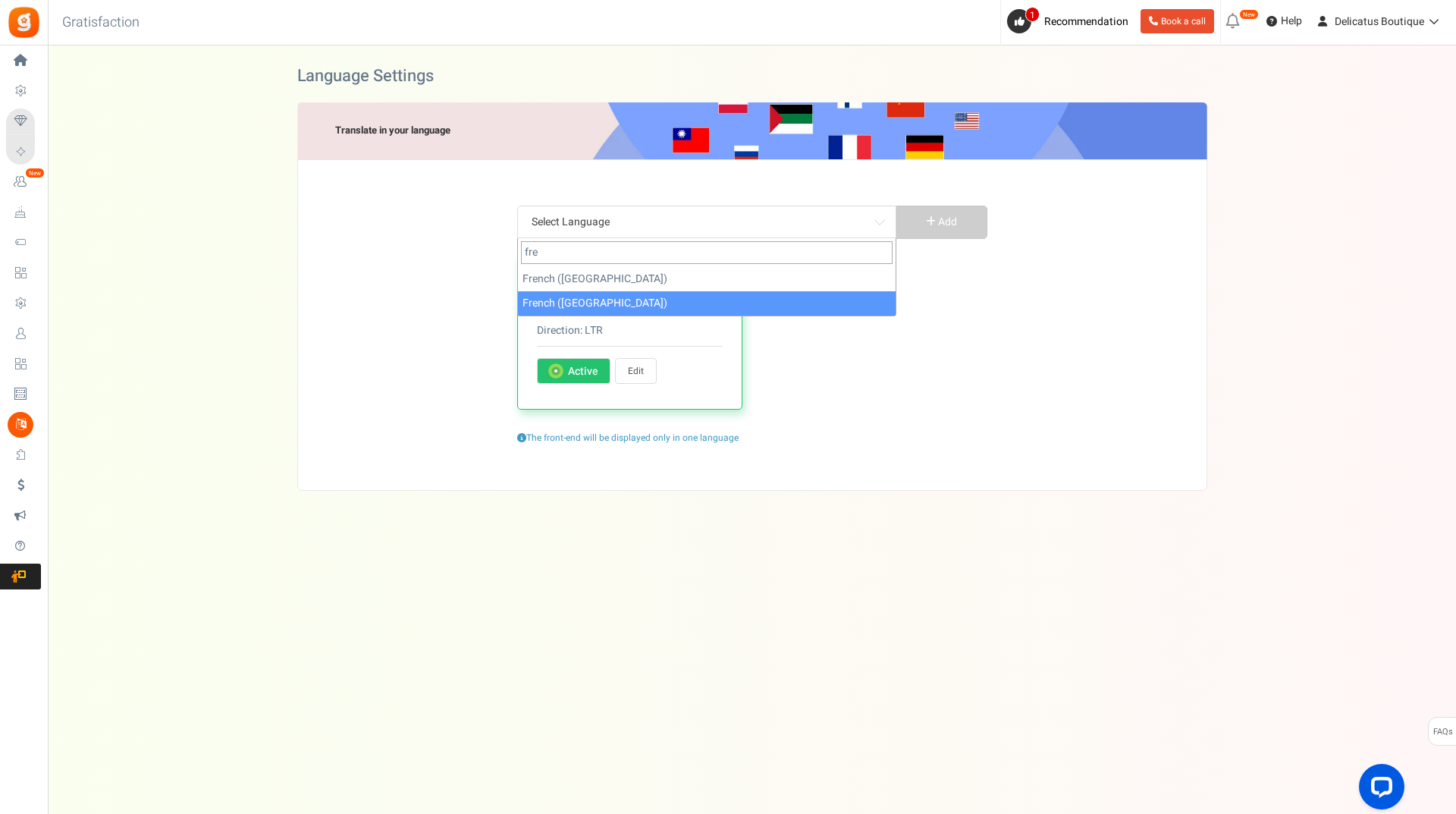
type input "fre"
select select "fr_FR"
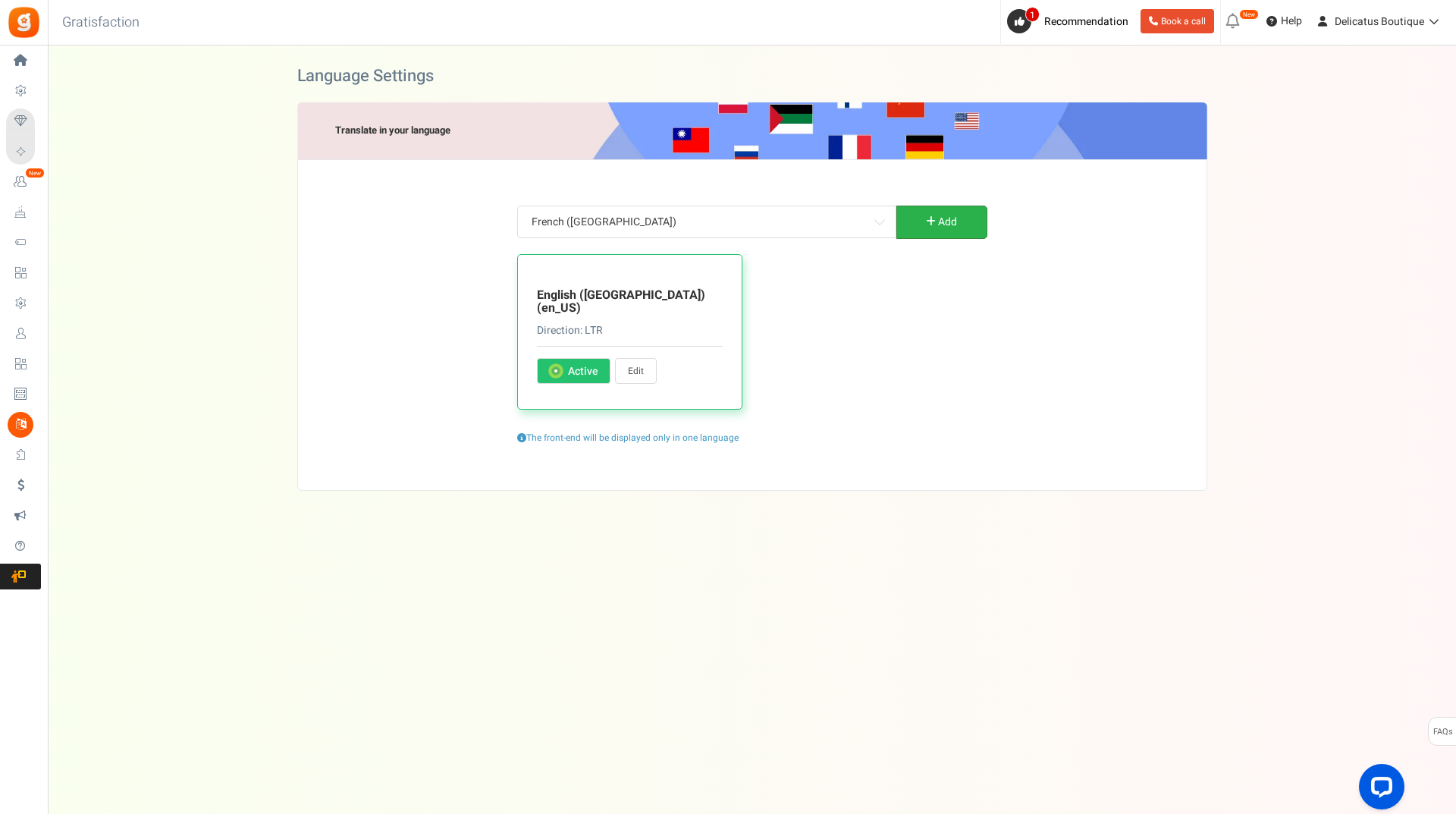
click at [948, 215] on link "Add" at bounding box center [942, 223] width 91 height 34
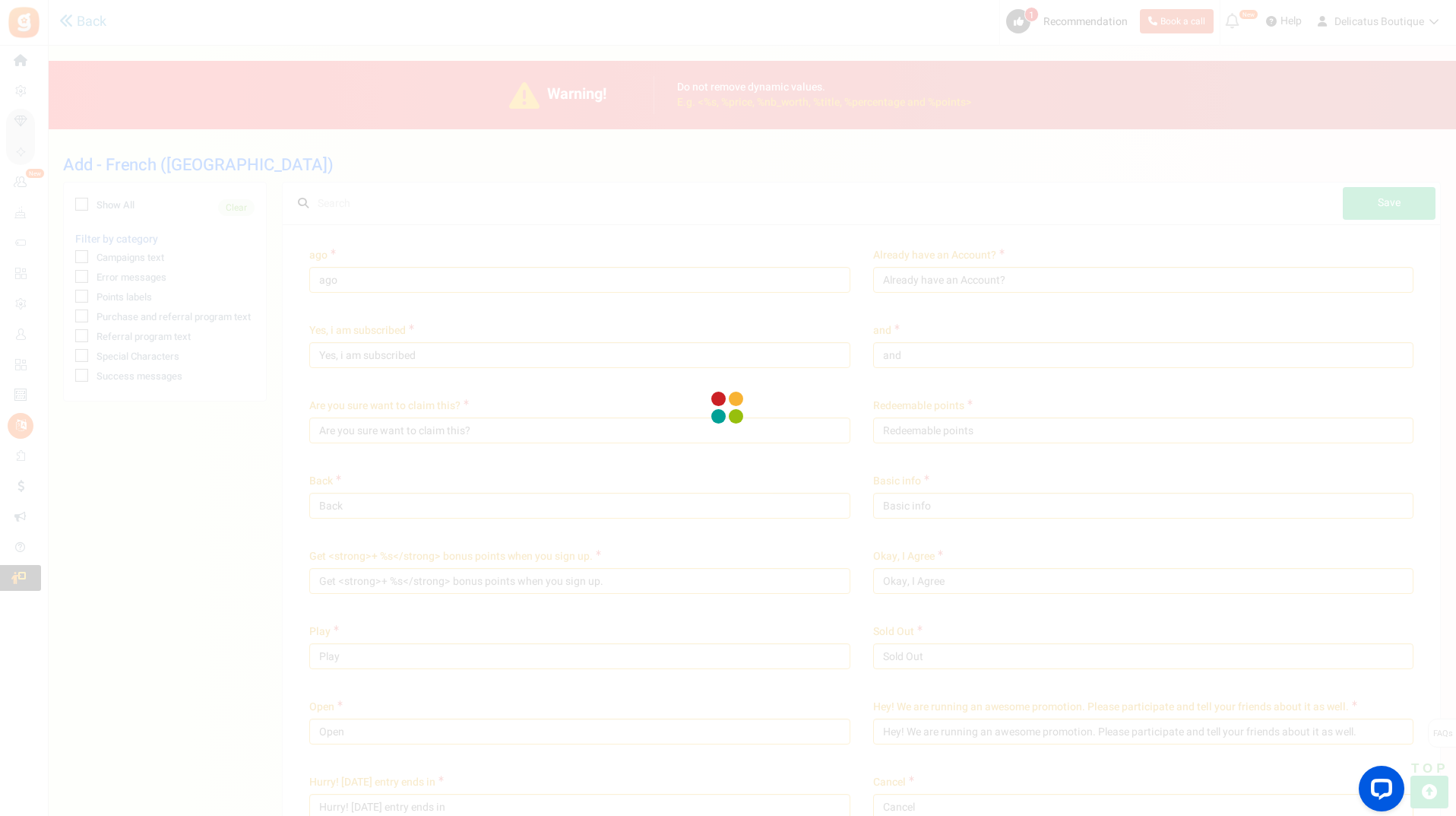
type input "il y a"
type input "Vous avez déjà un compte ?"
type input "Oui, je suis déjà enregistré"
type input "et"
type input "Êtes-vous sur de vouloir cette récompense ?"
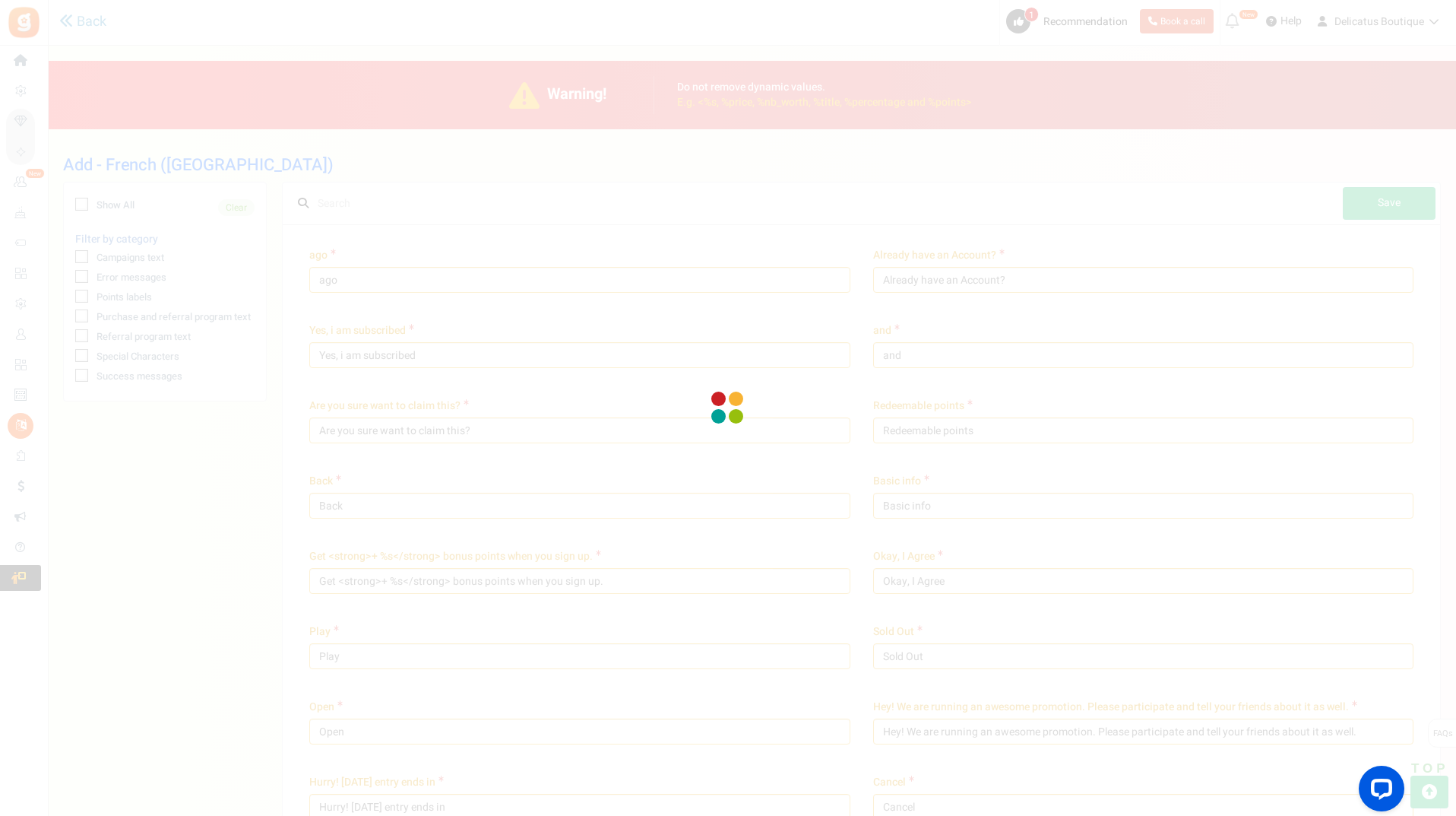
type input "Points échangeables"
type input "arrière"
type input "Informations de base"
type input "Obtenez <strong> +%s </strong> points bonus lors de votre inscription."
type input "D'accord, je suis d'accord"
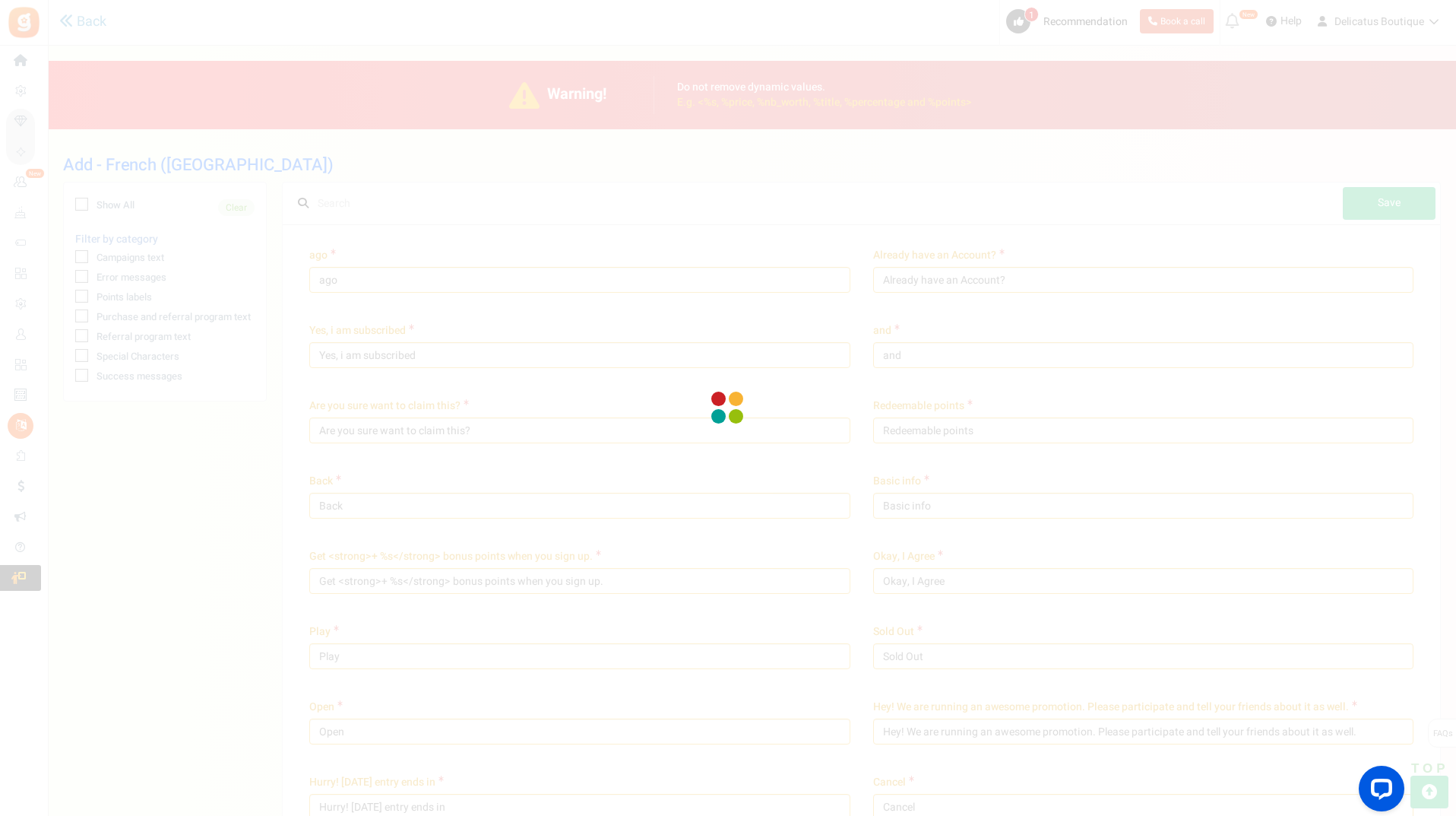
type input "Jouer"
type input "[MEDICAL_DATA] de stock"
type input "Ouvrir"
type input "Hey! Nous organisons une promotion géniale. [PERSON_NAME] participer et en parl…"
type input "Se dépêcher! L'entrée d'[DATE] se termine dans"
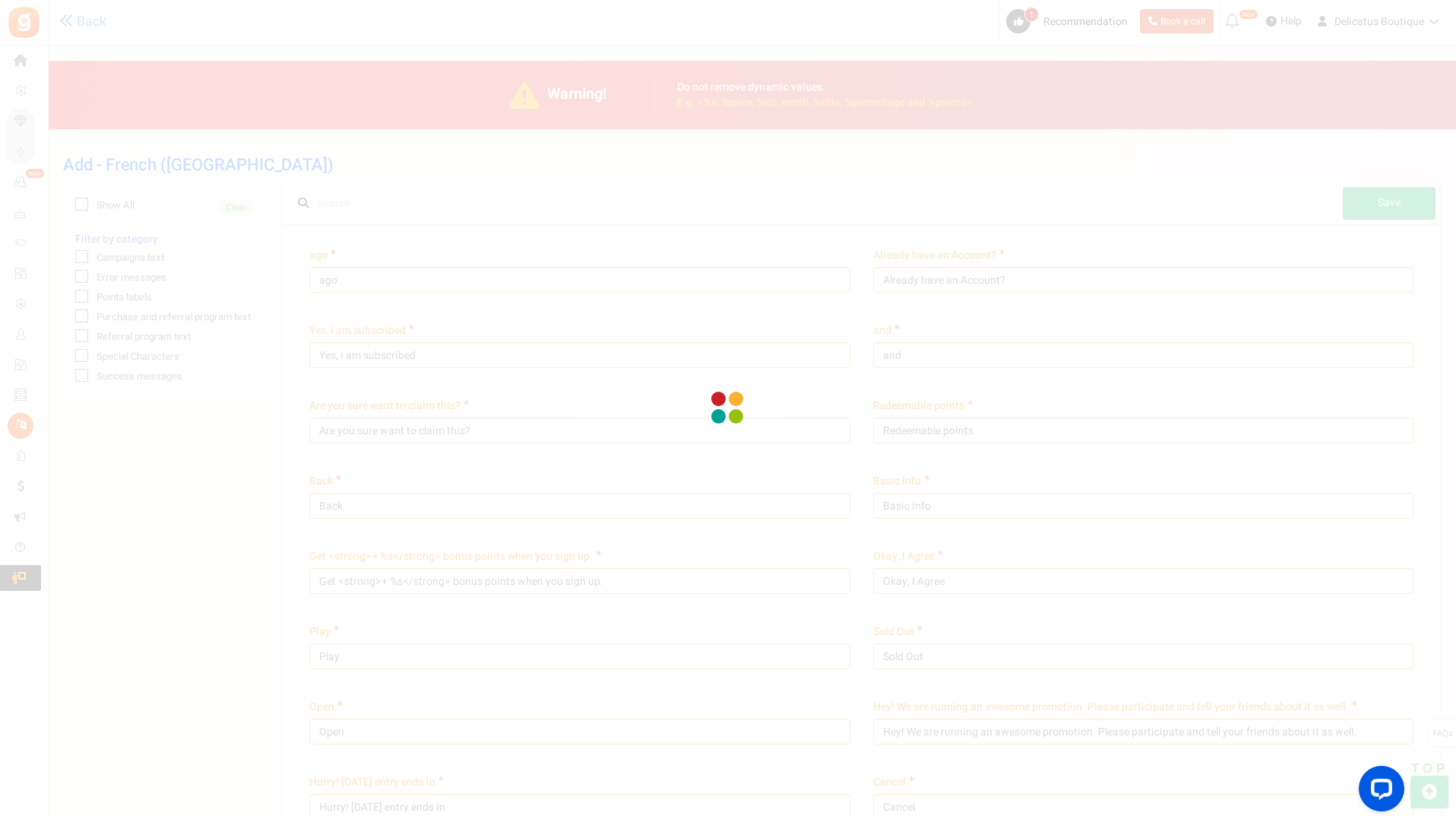
type input "Annuler"
type input "Challenge commencera dans %s"
type input "Changez votre mot de passe"
type input "Changer d'utilisateur"
type input "Réclamer"
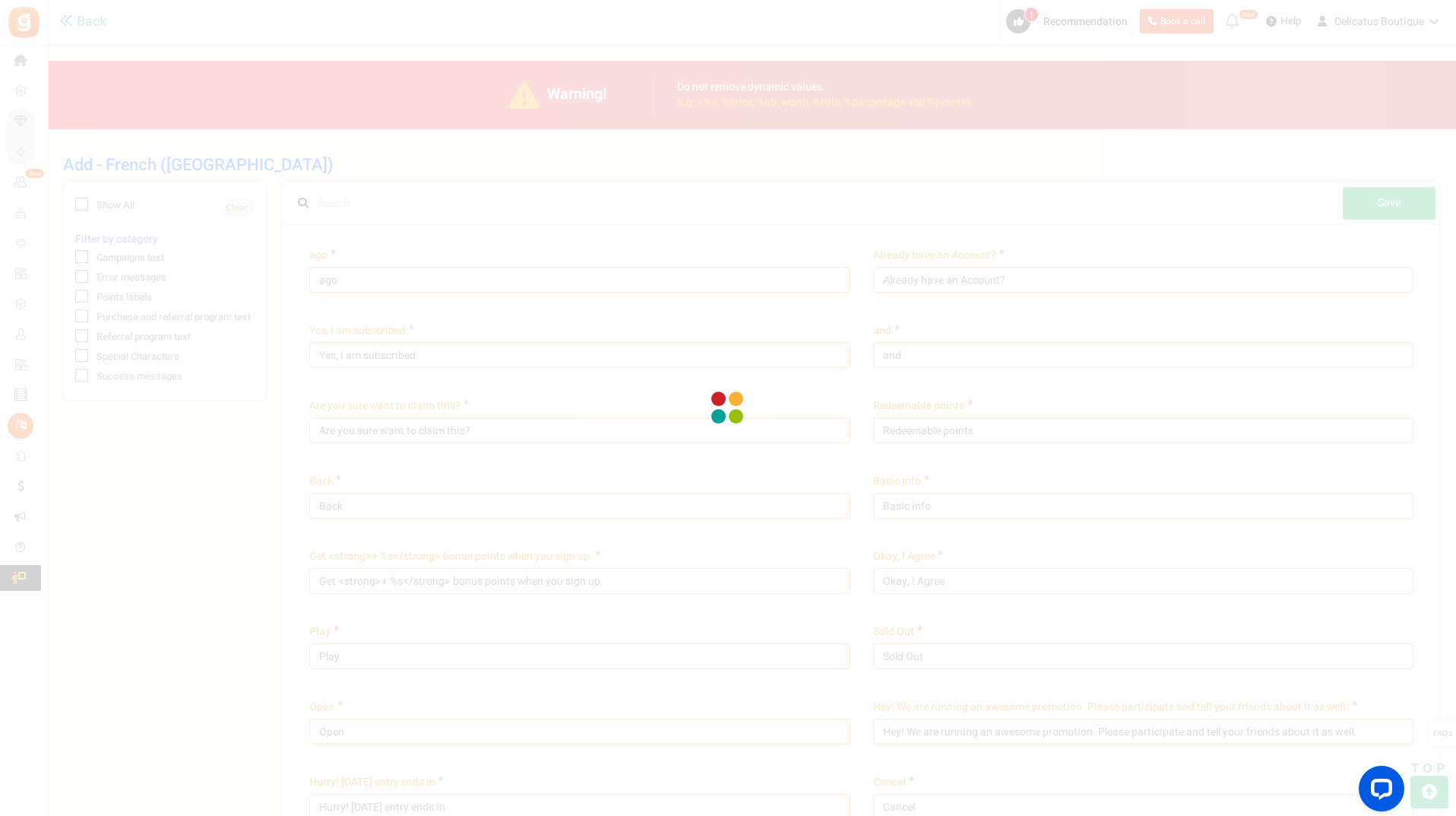
type input "Réclamer maintenant"
type input "Cliquez ici"
type input "Fermez"
type input "Bientôt disponible"
type input "[PERSON_NAME] un commentaire sur un article de blog"
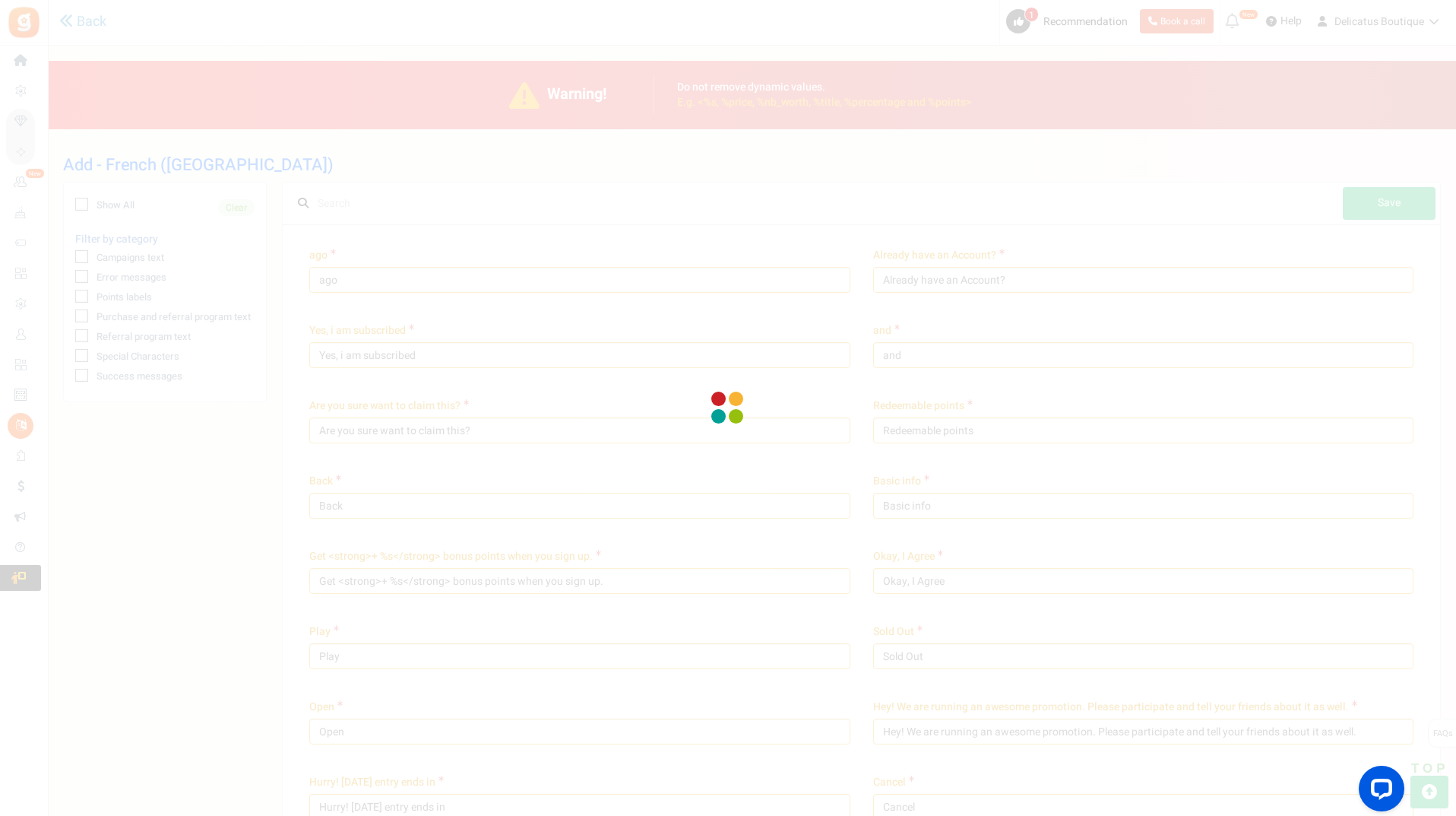
type input "Profil rempli par l'utilisateur"
type input "Terminez les actions pour gagner des points."
type input "Compléter cette action pour déverrouillez votre question."
type input "<strong>Hey !</strong> compléter votre profil et de gagner %s points bonus, S'i…"
type input "terminé"
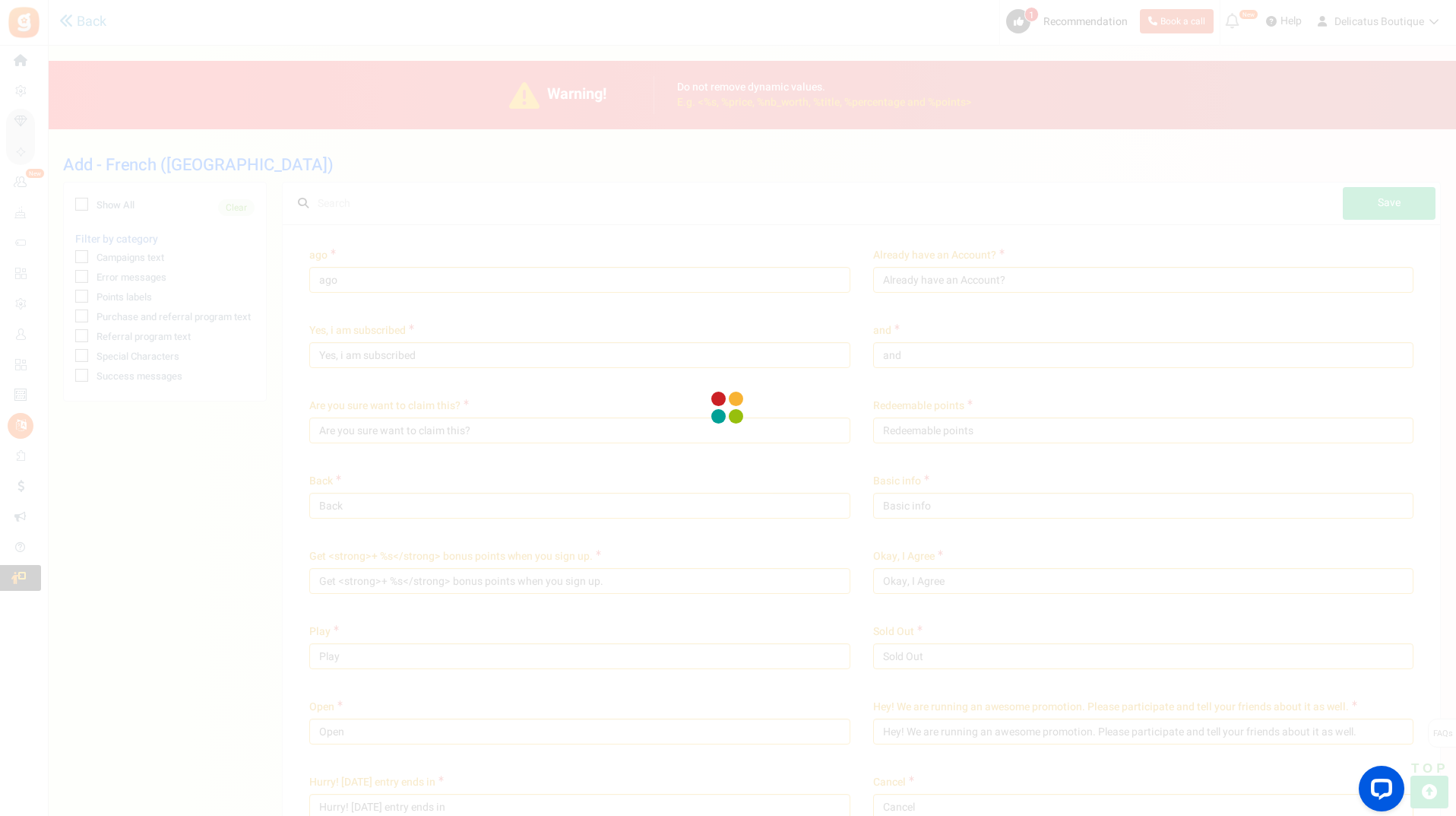
type input "FÉLICITATIONS !"
type input "Connectez avec"
type input "Connexion...."
type input "Contacter l'administrateur du site pour le coupon de récompense"
type input "Continuer"
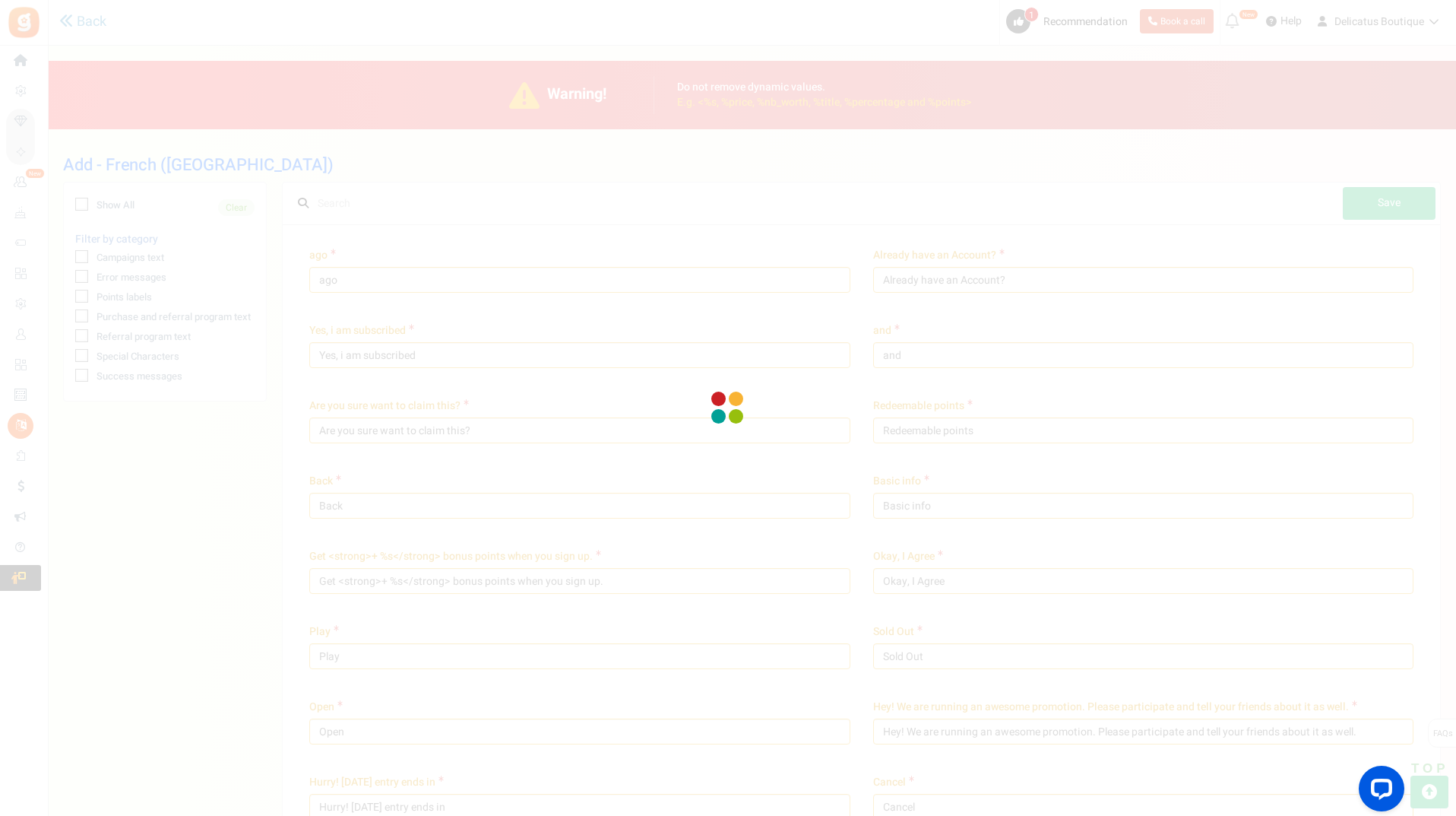
type input "Continuer en tant que"
type input "Continuez vos achats"
type input "Créer un compte"
type input "mot de passe actuel"
type input "Points échangés à l'achat."
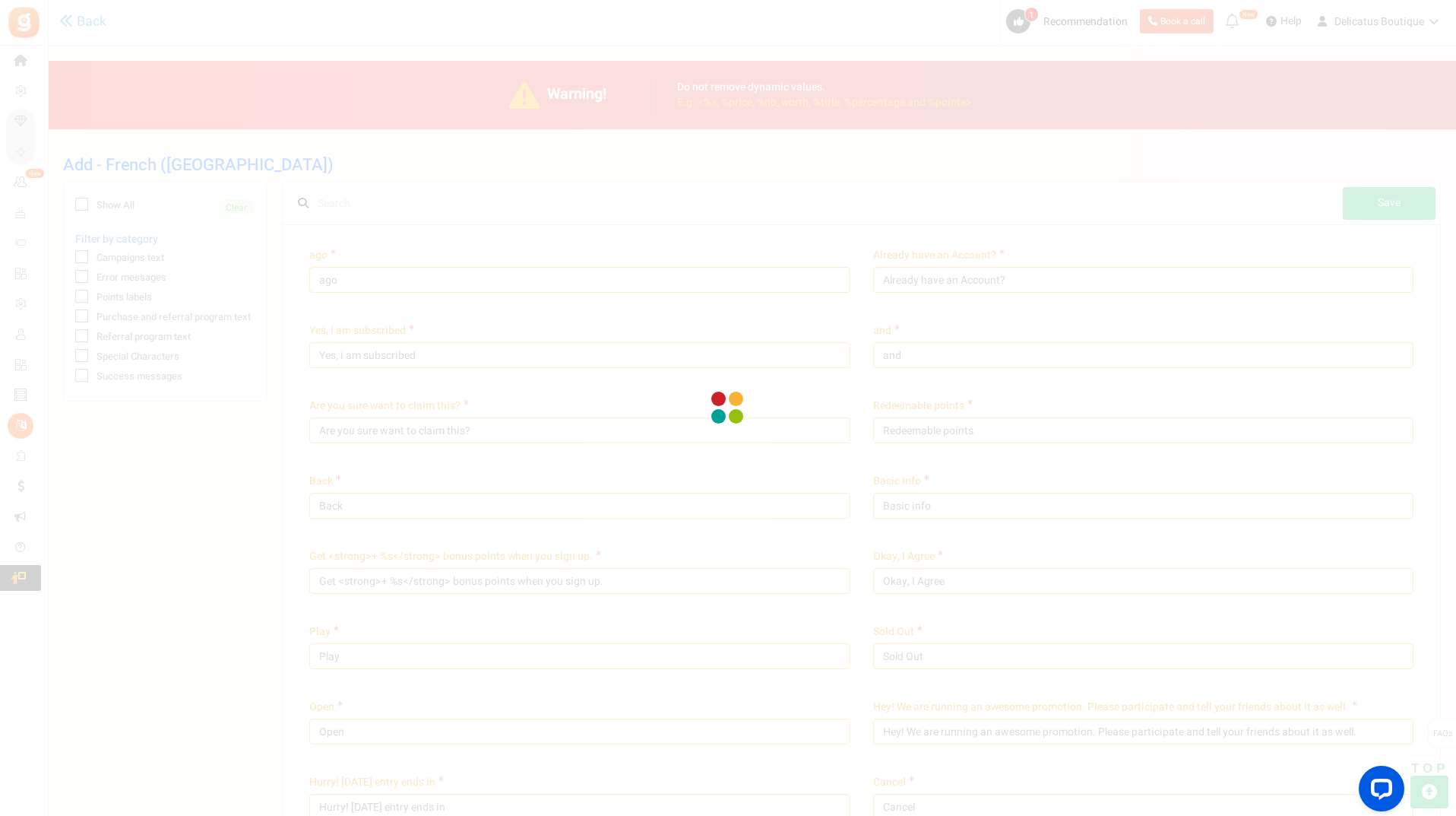
type input "Jour"
type input "jours"
type input "Gagnez des"
type input "Gagnez <strong>{points}</strong> {points_label} à l'achat de ce produit."
type input "Éditer le profil"
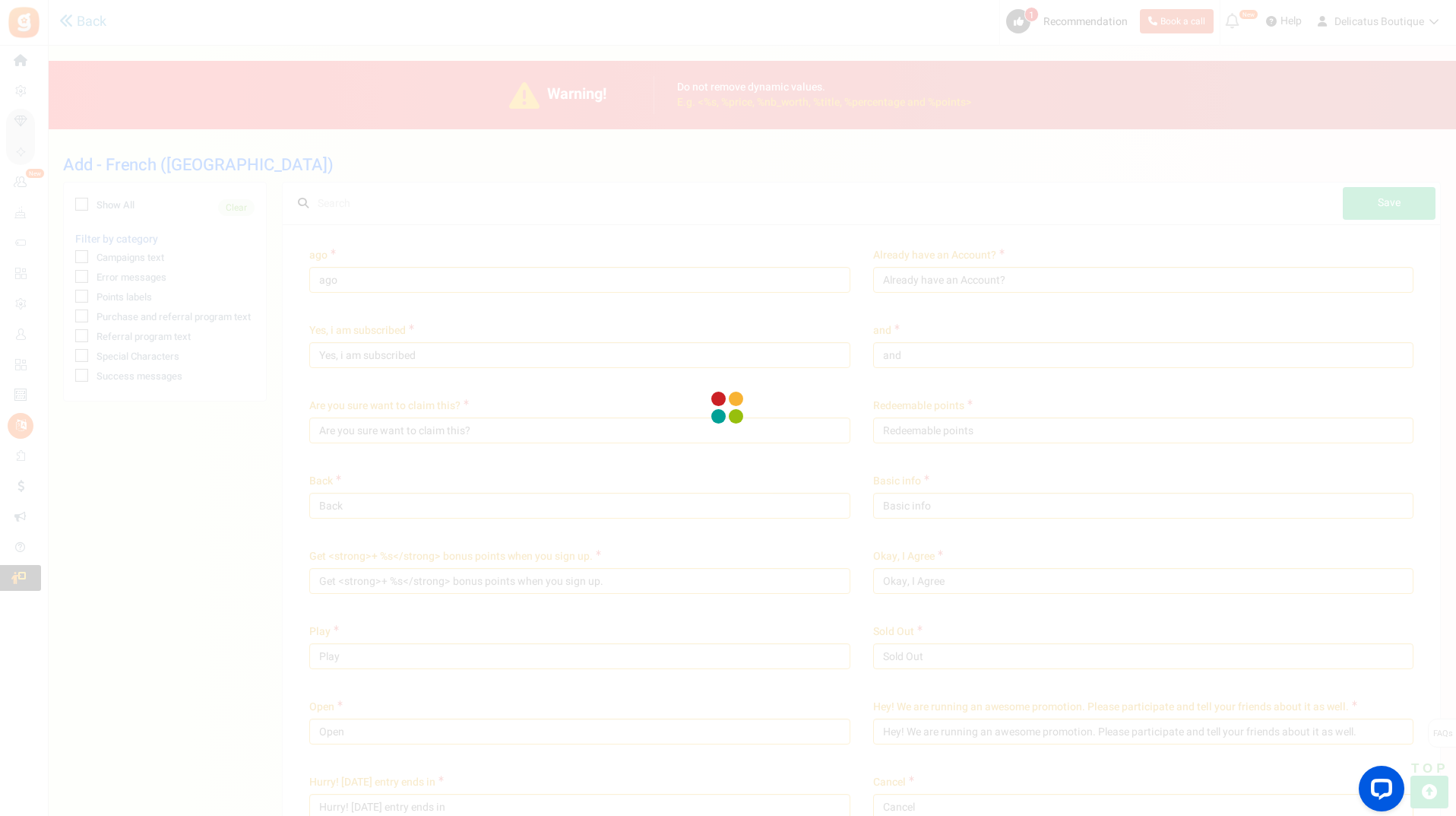
type input "[PERSON_NAME] contacter %s."
type input "Il s'agit d'un e-mail généré automatiquement. [PERSON_NAME] ne pas appuyer sur …"
type input "Merci de remplir le formulaire"
type input "Entrez l'URL de votre tableau Pinterest :"
type input "Renseignez votre d'utilisateur Pinterest:"
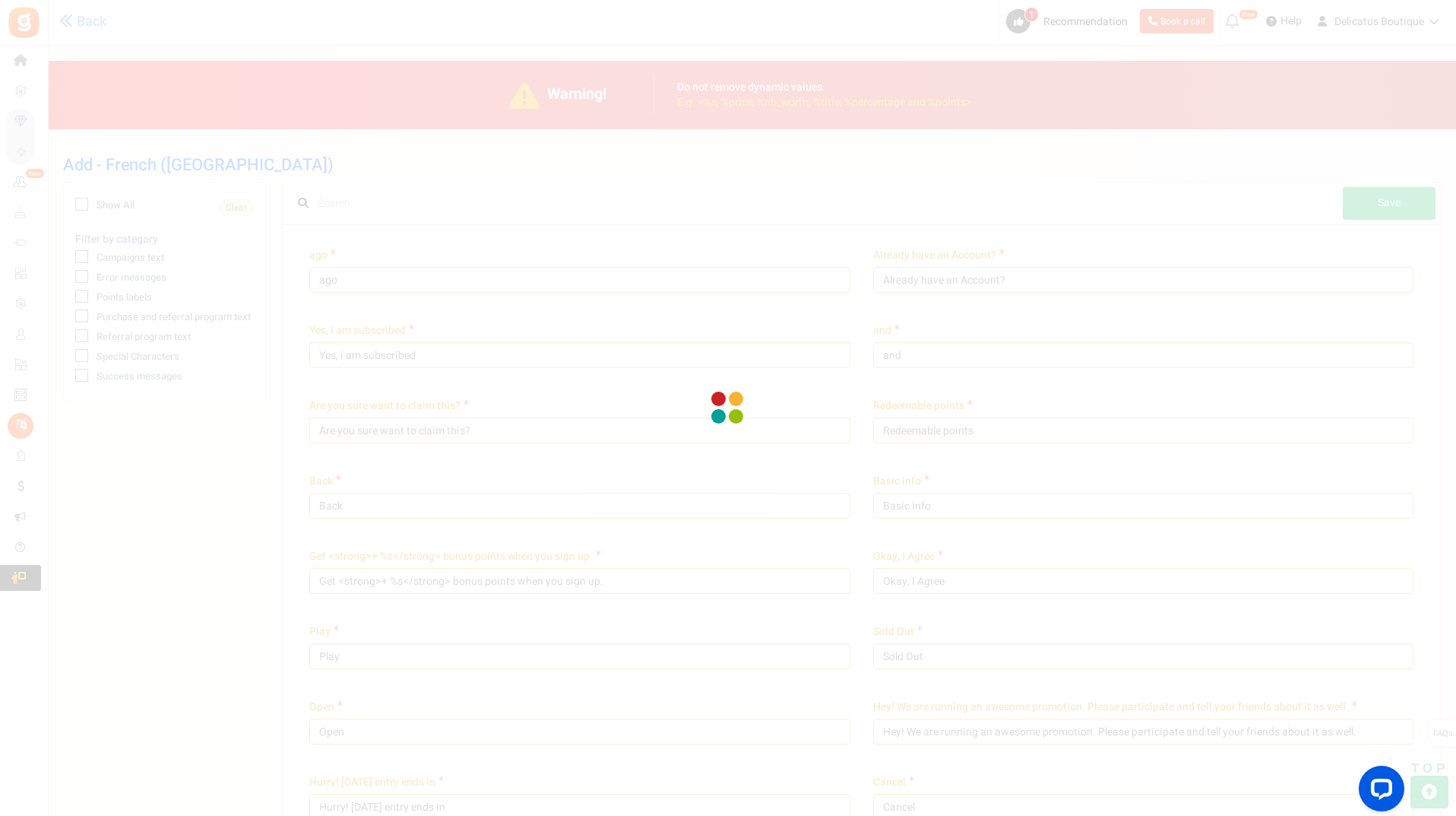
type input "Veuillez entrer la date"
type input "Rentrez une date valide svp"
type input "Entrez votre message"
type input "Connectez-vous à la boutique"
type input "Entrées"
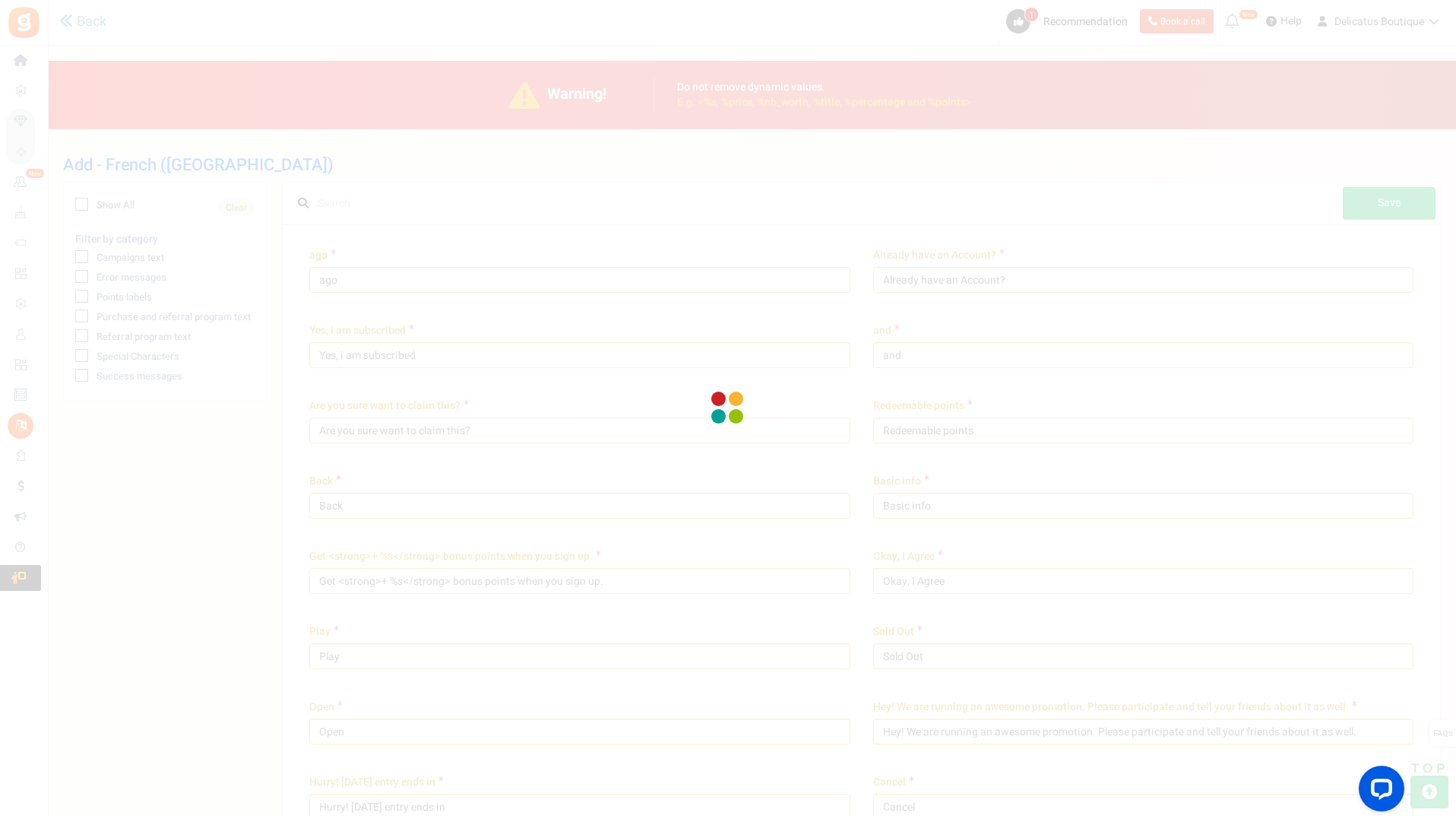
type input "Entrée"
type input "Veuillez accepter les termes et conditions"
type input "Ceci est un compte existant. Veuillez vous connecter ci-dessous"
type input "Votre compte n'existe pas."
type input "Erreur : Cette adresse mail est temporairement suspendue. [PERSON_NAME] contact…"
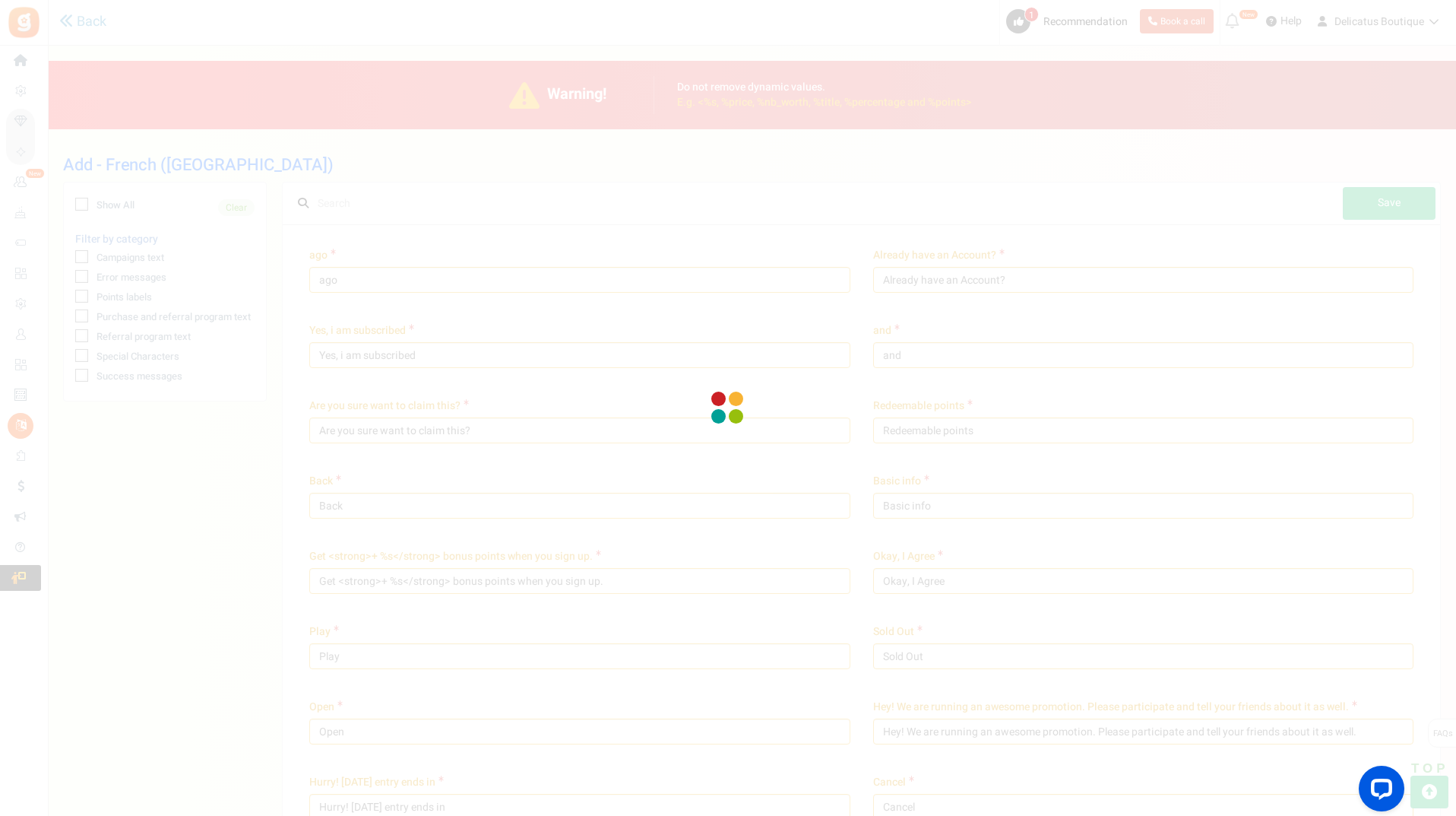
type input "Votre campagne n'est pas publiée"
type input "Erreur : la compétition n'a pas [MEDICAL_DATA] commencé"
type input "Confirmez votre date de naissance"
type input "Pour des raisons de sécurité, entrez votre mot de passe actuel"
type input "Le mot de passe actuel n'est pas valide"
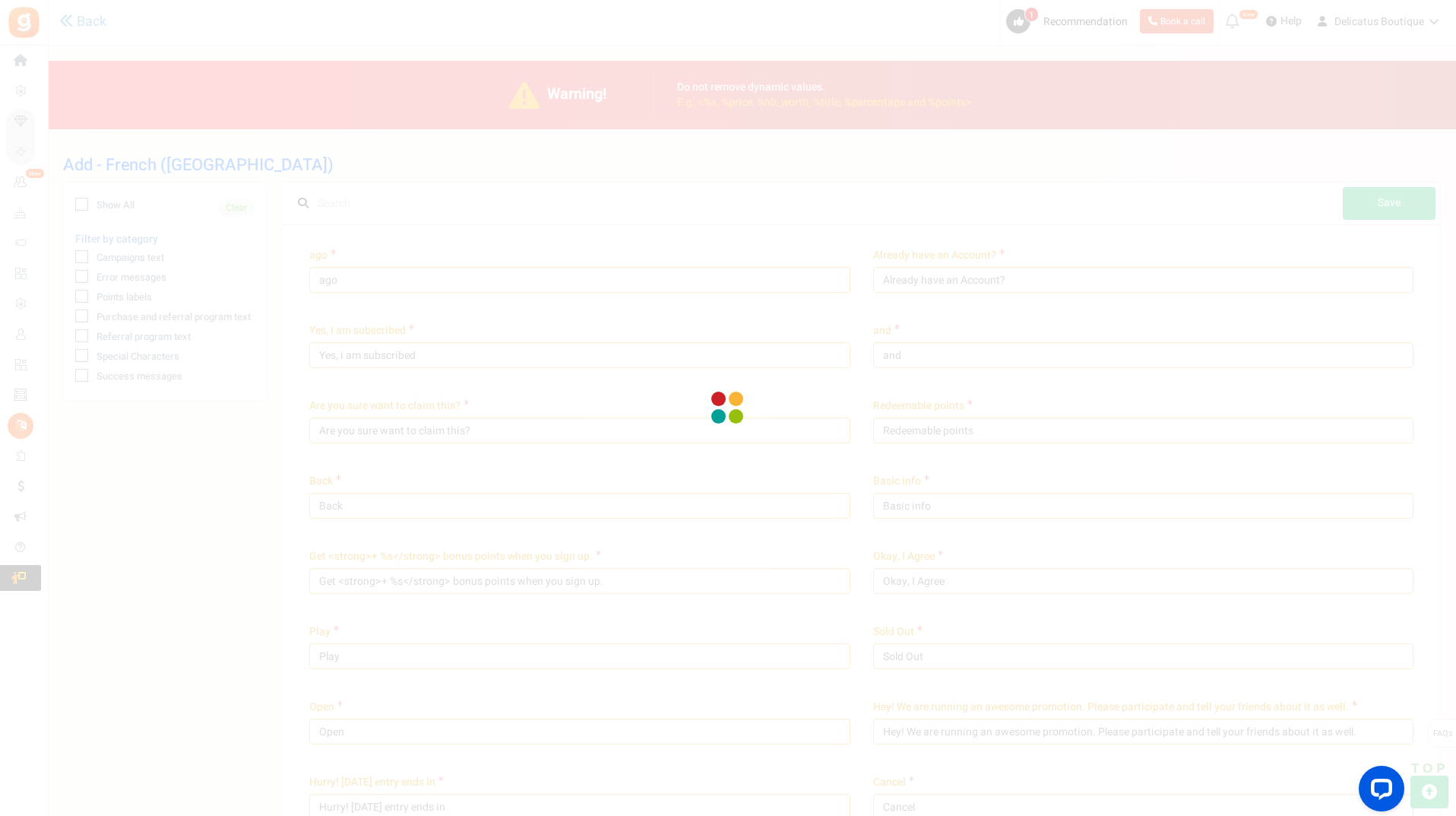
type input "Entrez votre date de naissance"
type input "Veuillez entrer votre date de naissance dans"
type input "Votre âge doit être supérieur à"
type input "Veuillez renseigner votre adresse mail"
type input "Veuillez entrer une adresse email valide"
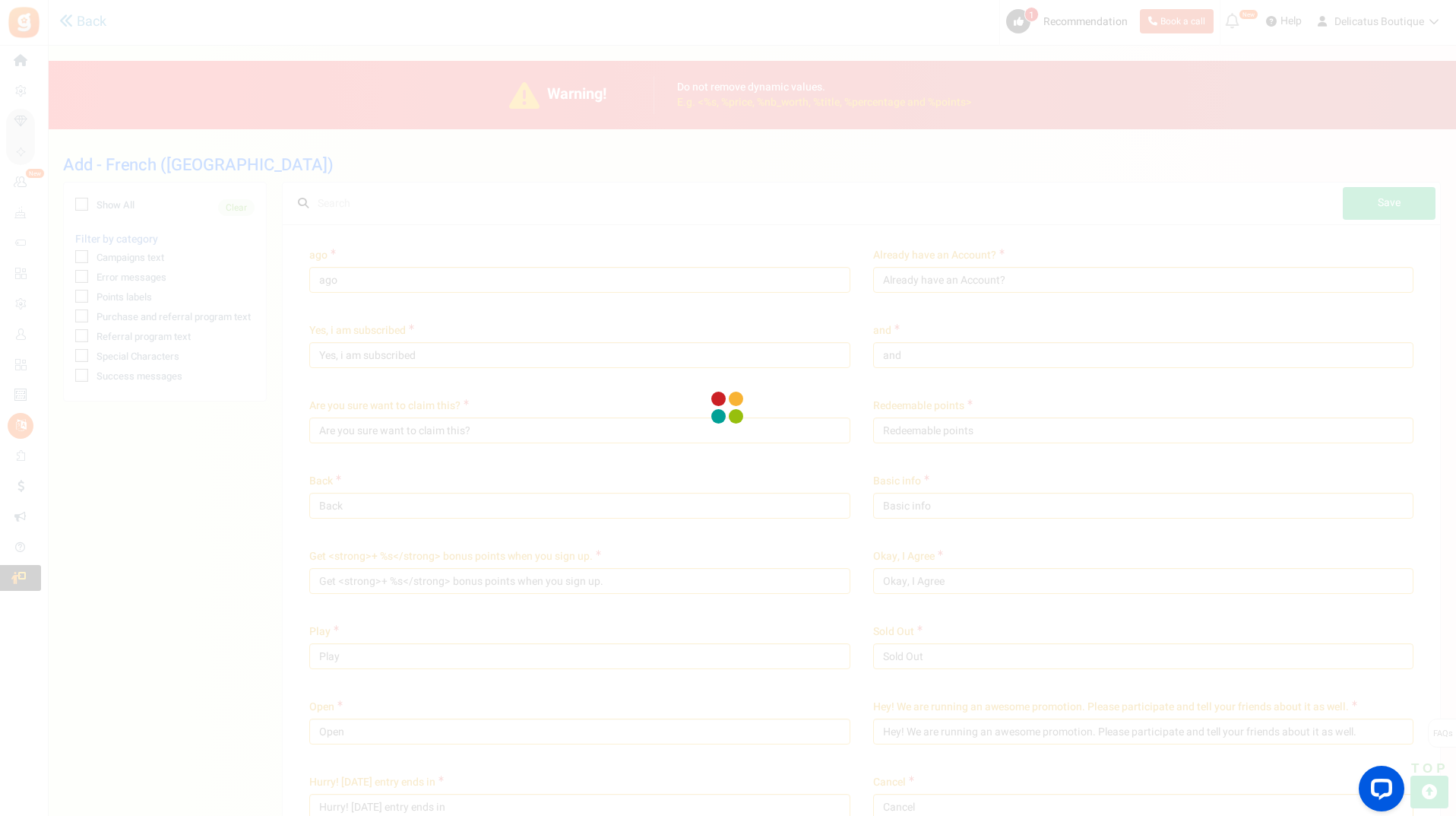
type input "L'adresse mail ou le mot de passe est invalide. [PERSON_NAME] réessayer et re-c…"
type input "Ne peut être vide"
type input "Veuillez renseigner votre message"
type input "Entrez l'adresse mail de vos amis"
type input "Veuillez saisir une valeur numérique"
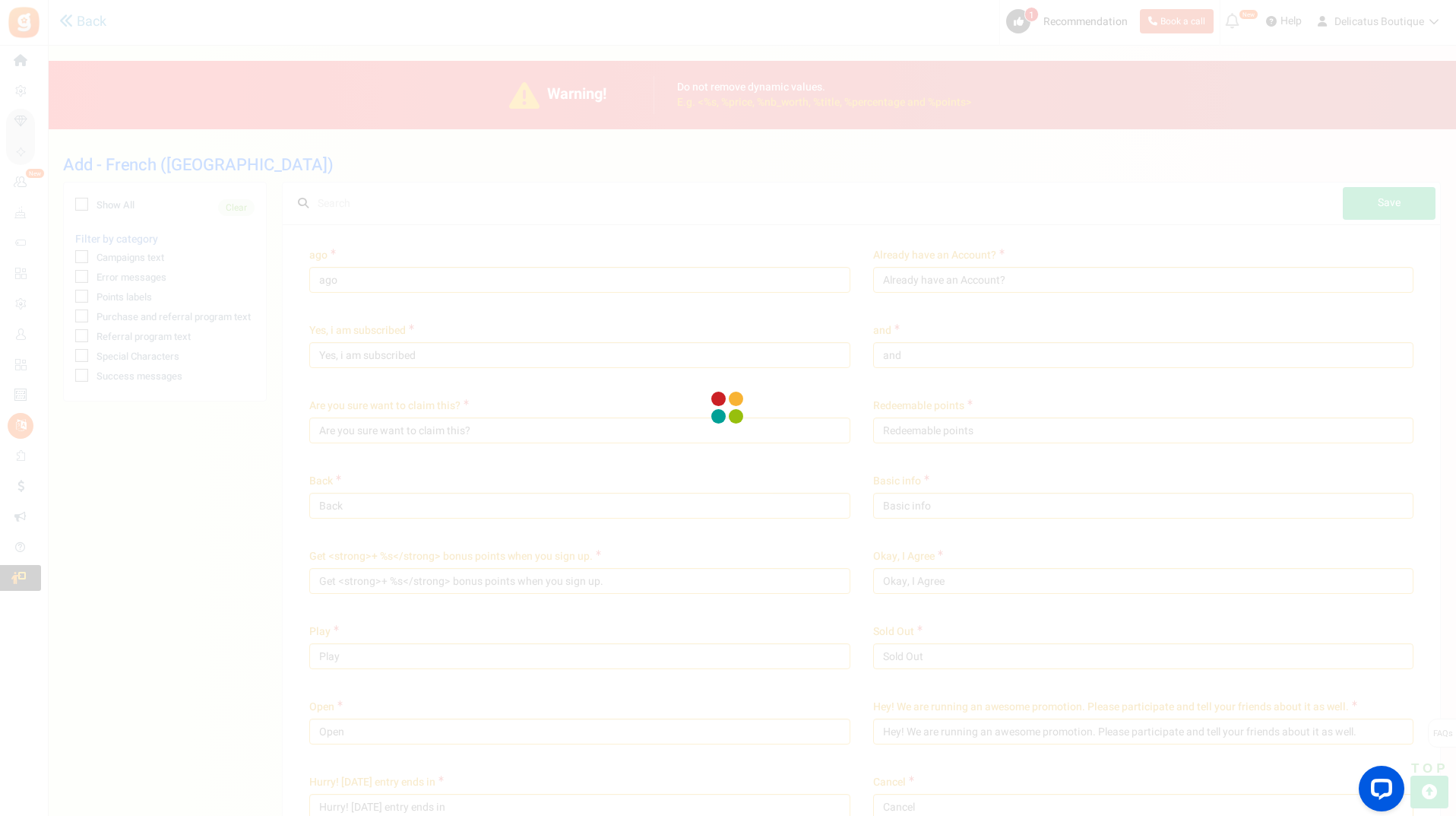
type input "Veuillez entrer un nombre valide"
type input "Erreur! Des points ont déjà été réclamés pour cette commande. Entrez un autre i…"
type input "Fault! The order ID does not match your email address."
type input "Erreur! Identifiant de reçu introuvable. Entrez un autre identifiant de reçu ou…"
type input "Erreur! Points non attribués. La valeur de votre commande est inférieure à la v…"
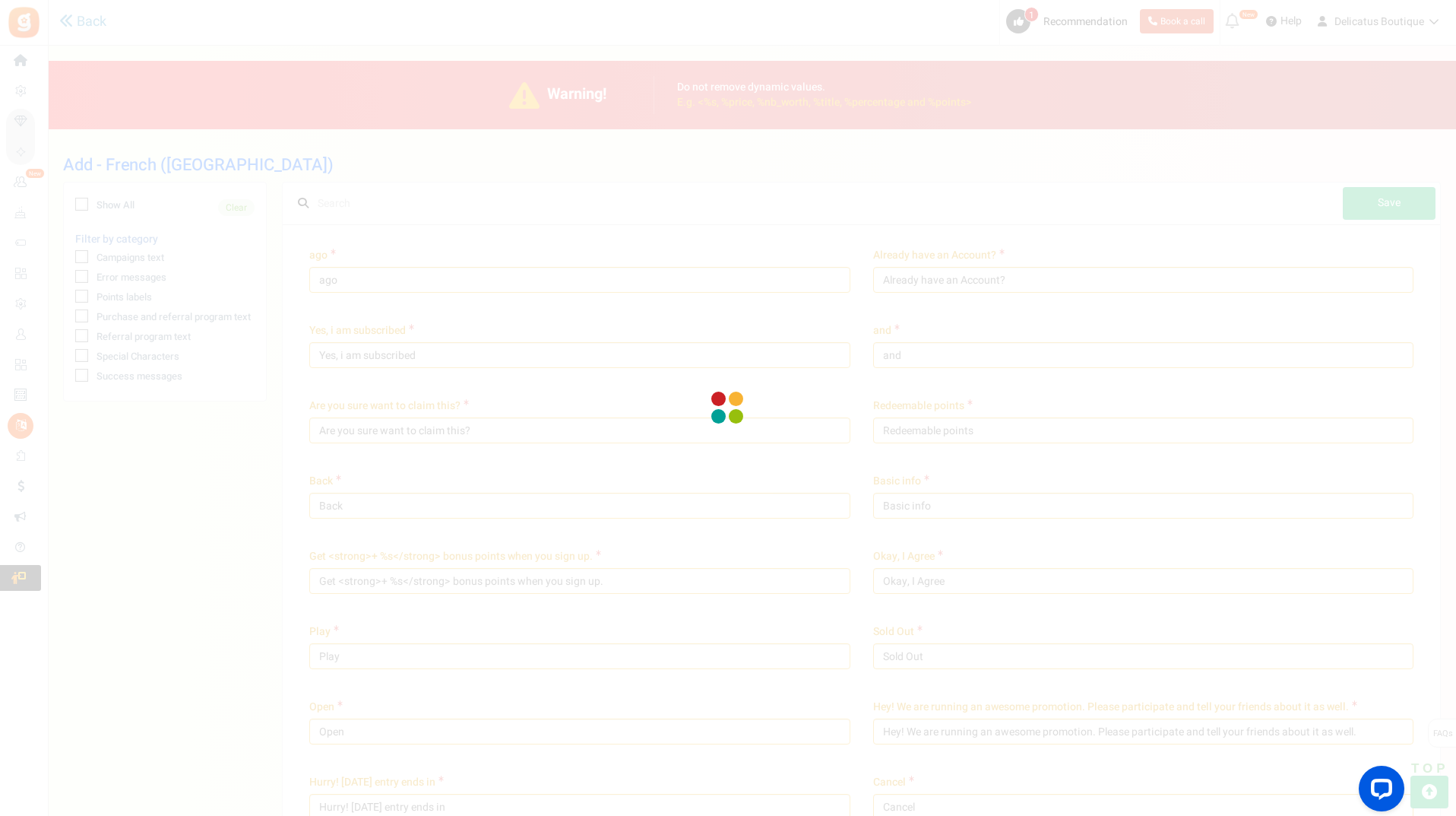
type input "Valeur incorrecte. Veuillez saisir une valeur correcte!"
type input "Erreur : Accès non valide"
type input "Erreur : Campagne invalide"
type input "Trop d'essais! [PERSON_NAME] confirmer que vous n'êtes pas un robot"
type input "Adresse mail non valide"
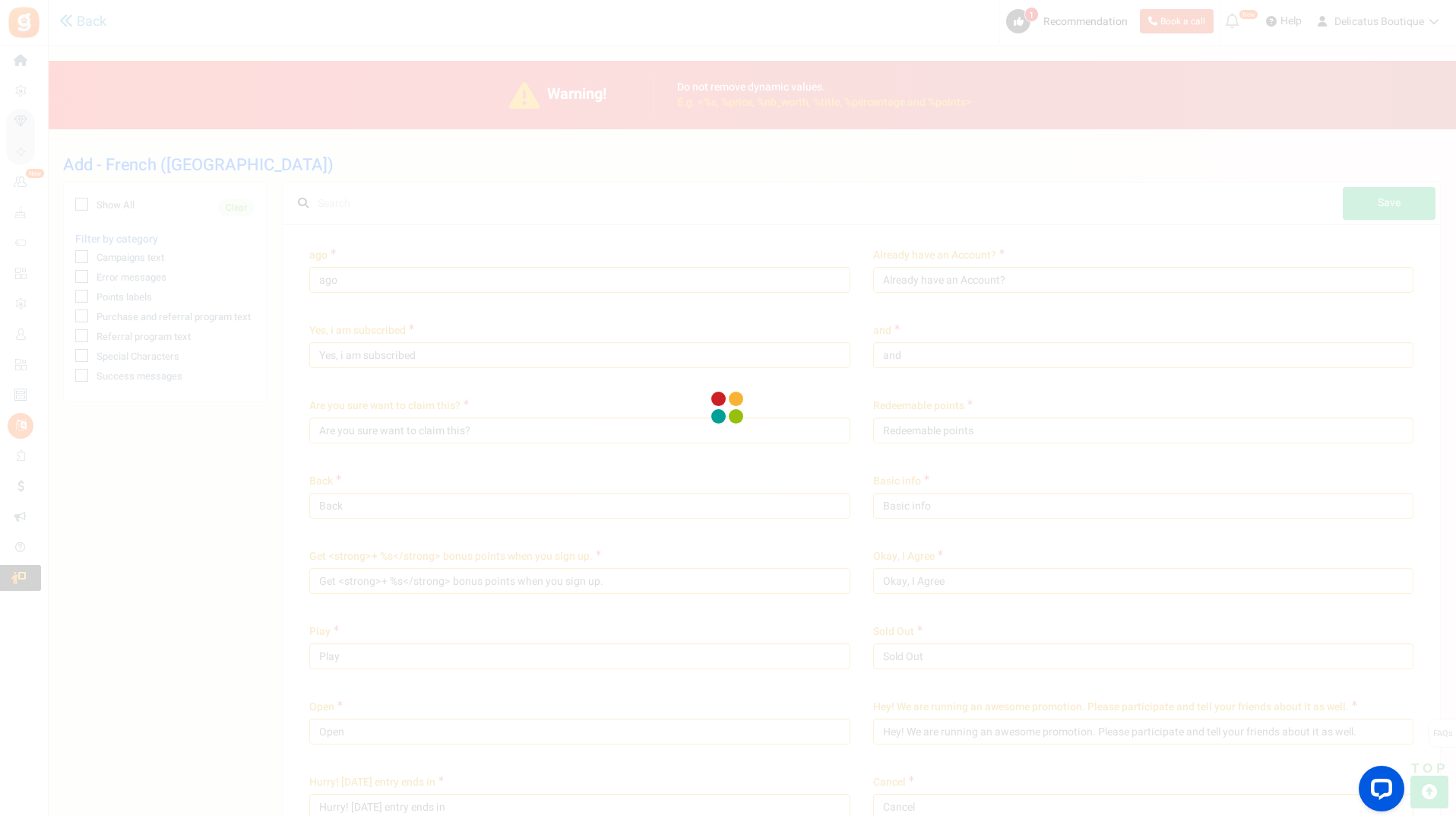
type input "Erreur : extension d'image non valide"
type input "PIN invalide. Le code PIN doit contenir uniquement des caractères numériques (0…"
type input "Produit non valide"
type input "Oops! Votre session a expiré"
type input "Erreur : Site non valide"
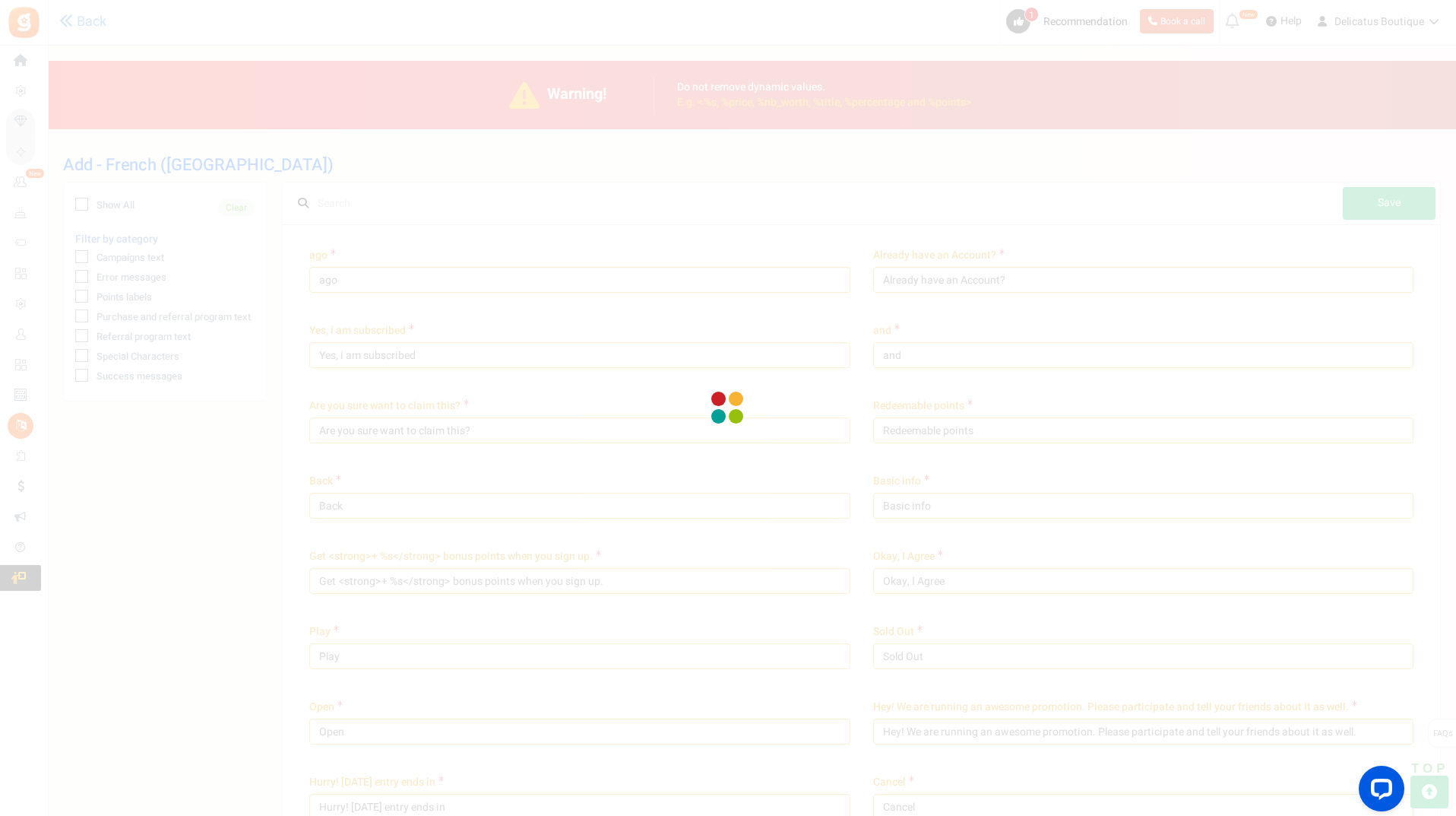
type input "Veuillez entrer une URL valide"
type input "Erreur : Utilisateur invalide"
type input "La valeur de votre commande est inférieure à la valeur de commande minimale"
type input "Oups! Plus de points requis"
type input "Merci d'entrer votre nom"
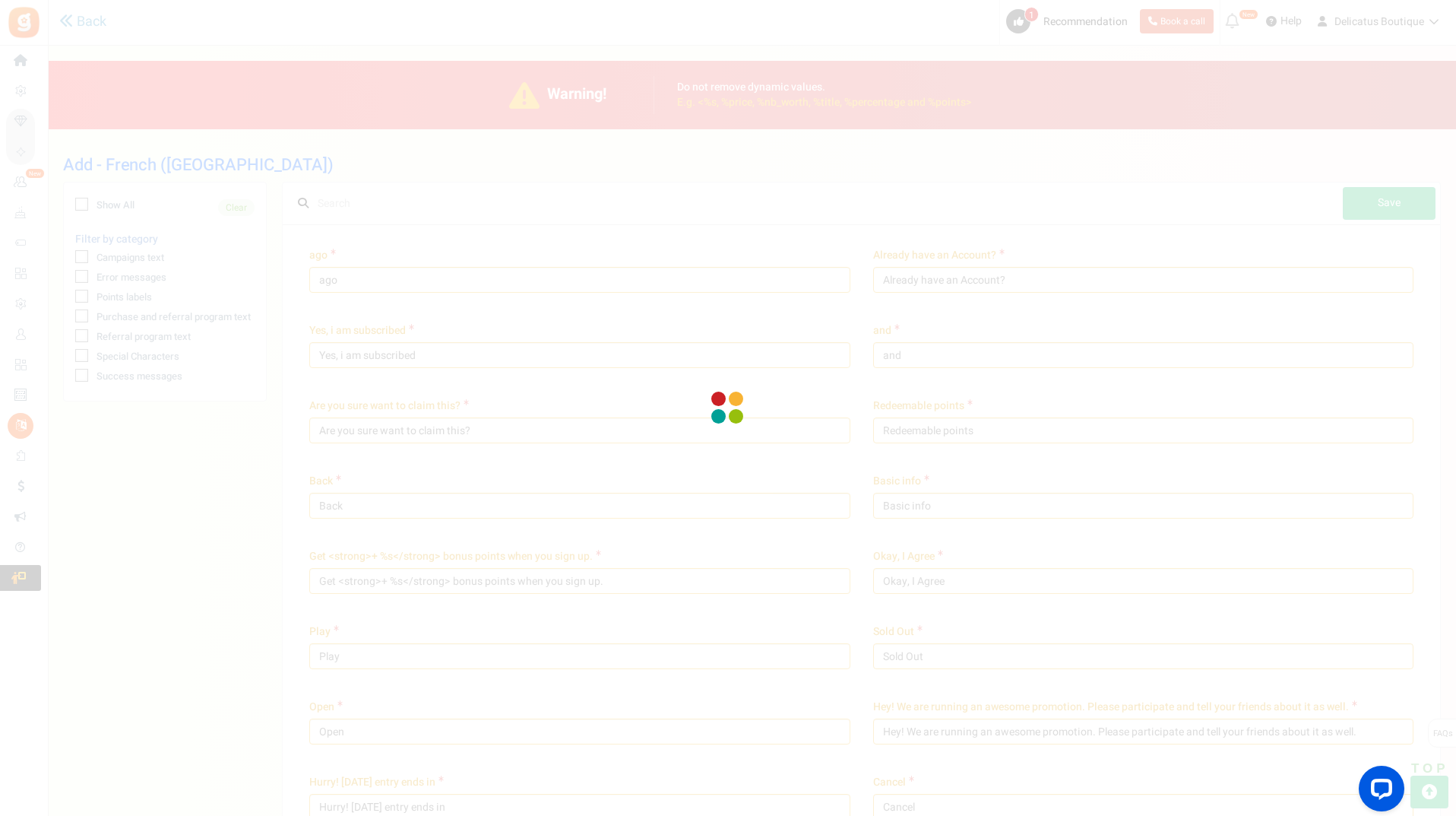
type input "Saisissez uniquement des lettres"
type input "Veuillez entrer votre nouveau mot de passe à nouveau"
type input "Veuillez entrer votre nouveau mot de passe"
type input "La date de la commande est antérieure à la date de début du programme de fidéli…"
type input "Entrez votre mot de passe"
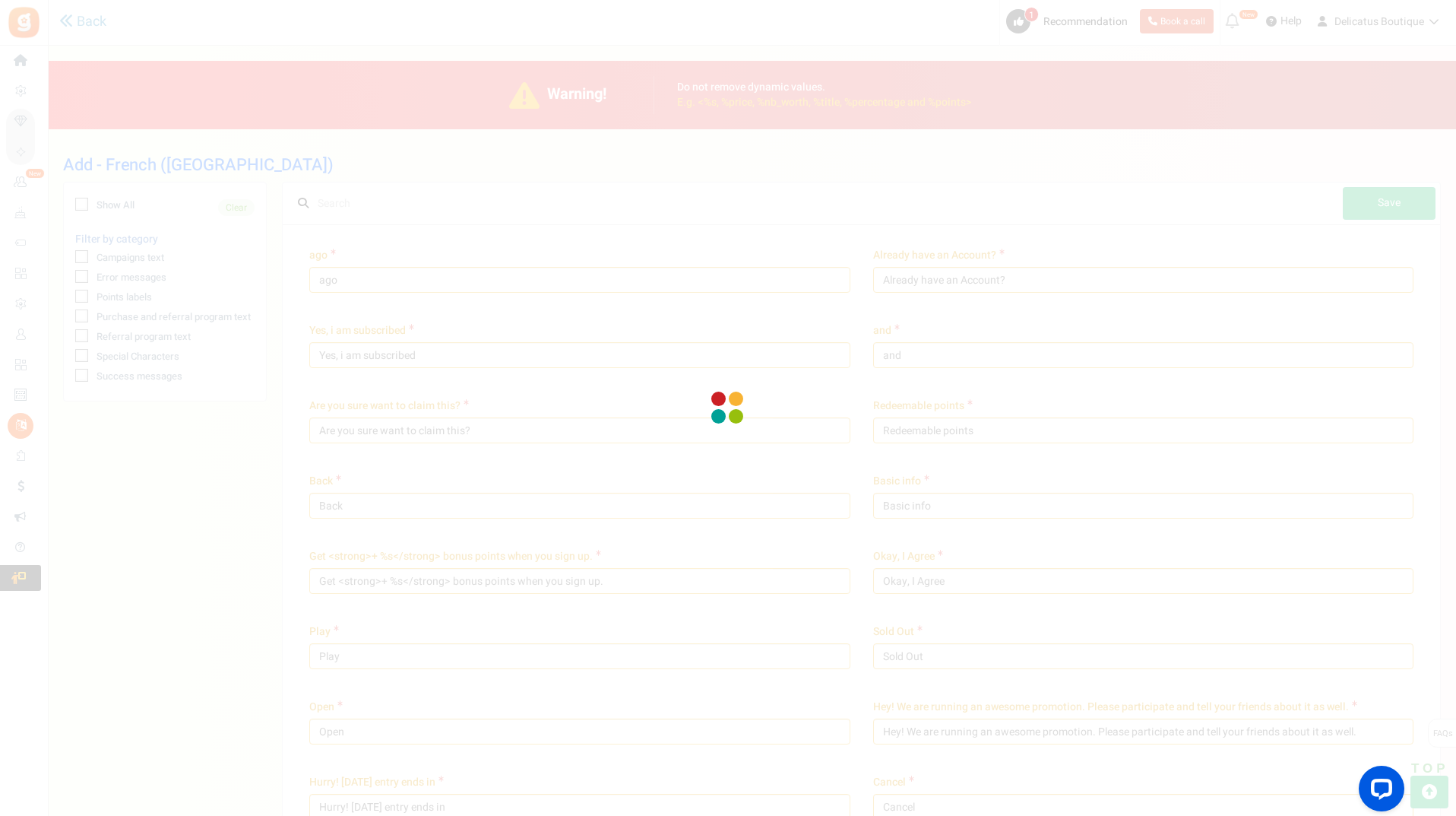
type input "Le mot de passe et le nouveau mot de passe ne correspondent pas! Veuillez réess…"
type input "Merci de nous évaluer"
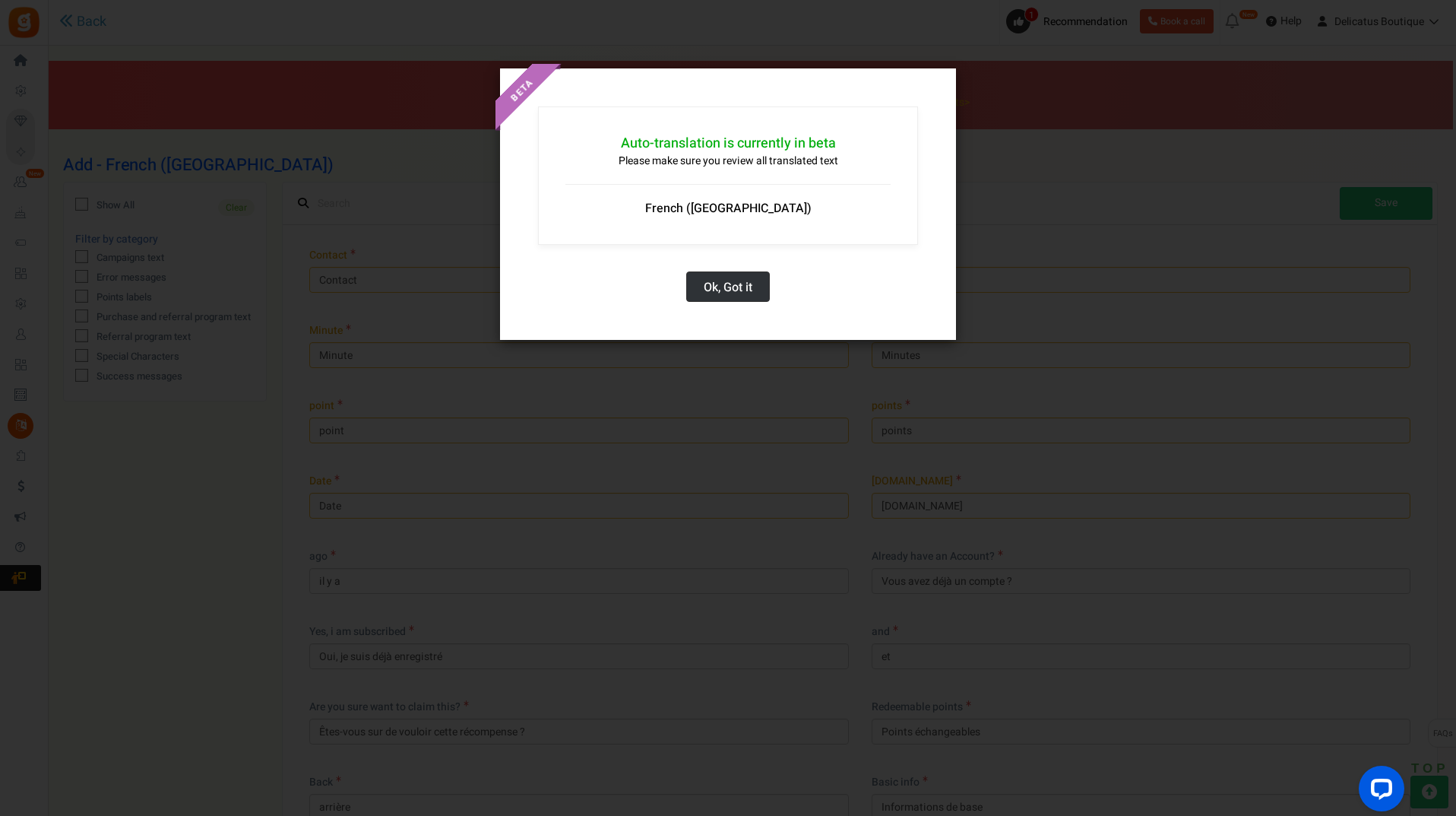
click at [732, 286] on button "Ok, Got it" at bounding box center [728, 286] width 84 height 30
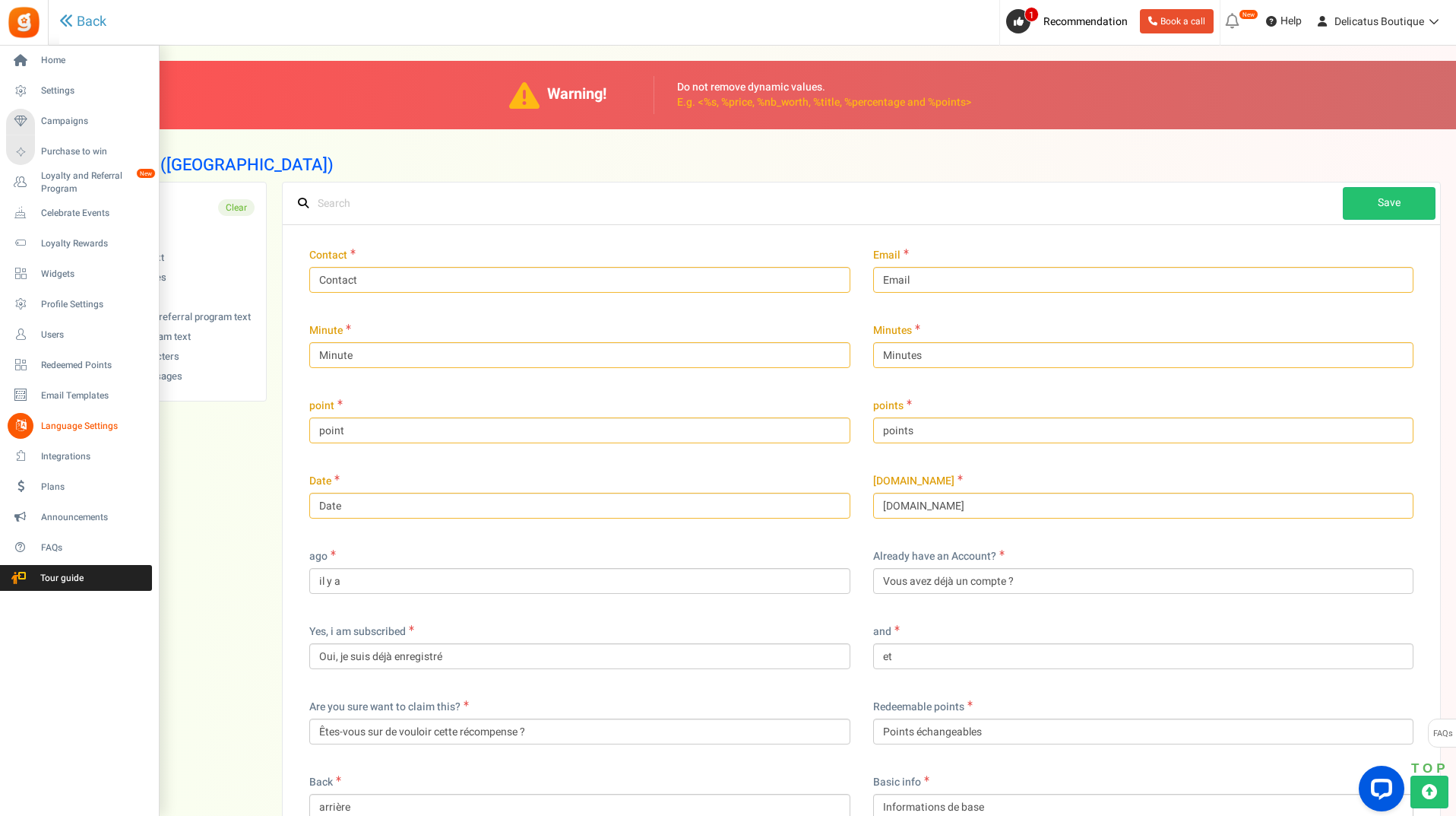
click at [96, 422] on span "Language Settings" at bounding box center [94, 426] width 107 height 13
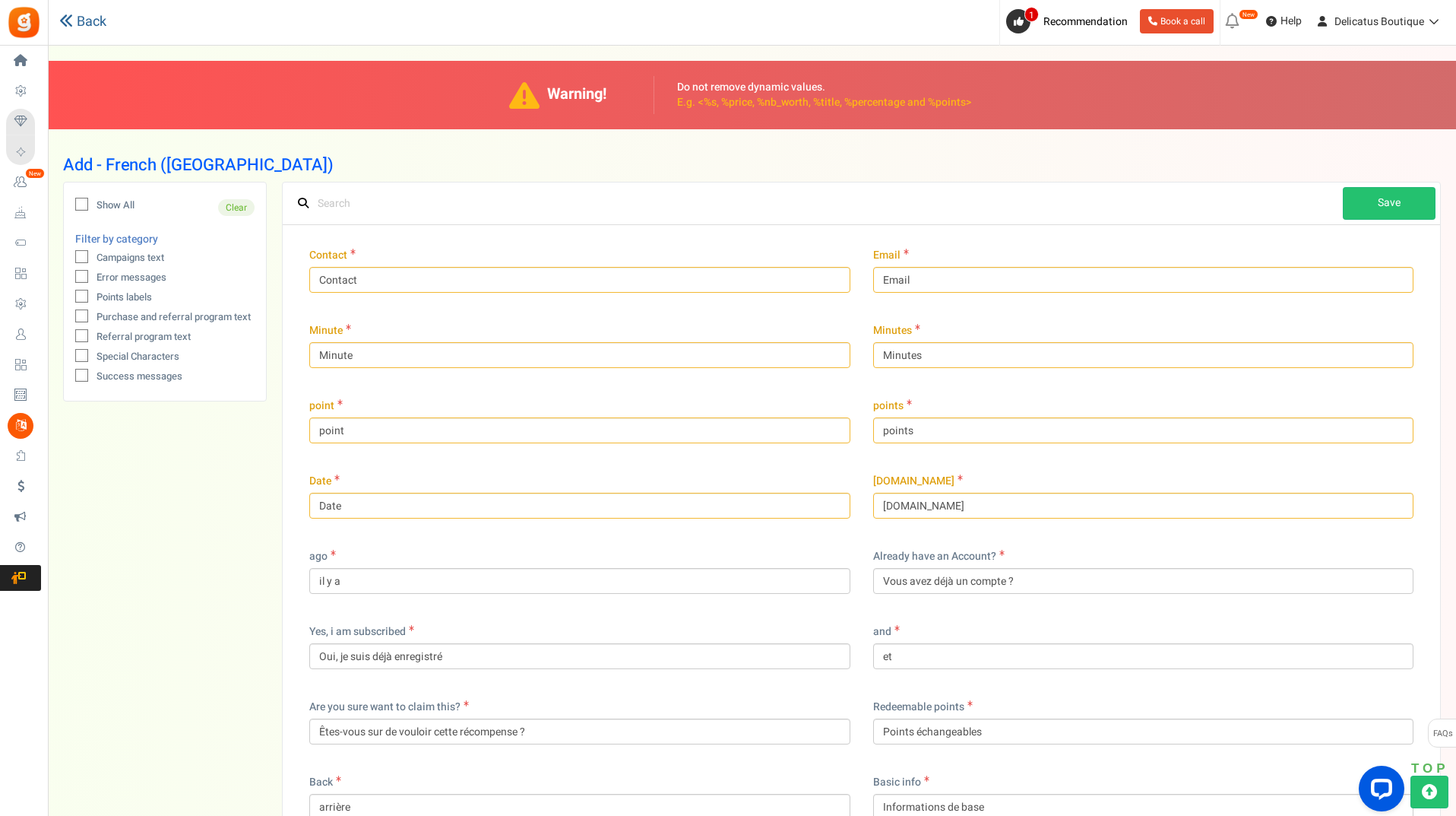
click at [86, 13] on link "Back" at bounding box center [83, 22] width 47 height 20
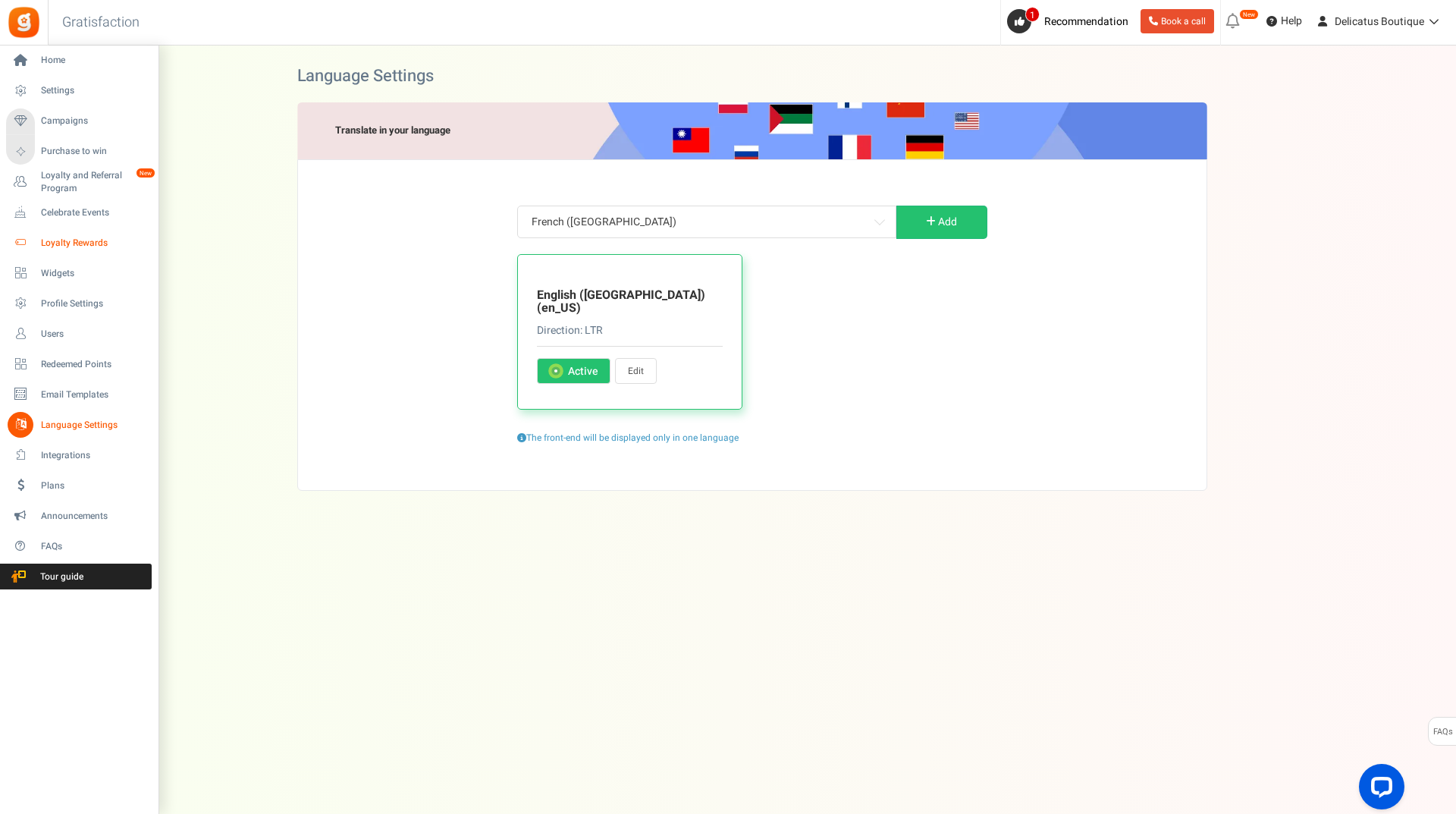
click at [84, 240] on span "Loyalty Rewards" at bounding box center [94, 243] width 106 height 13
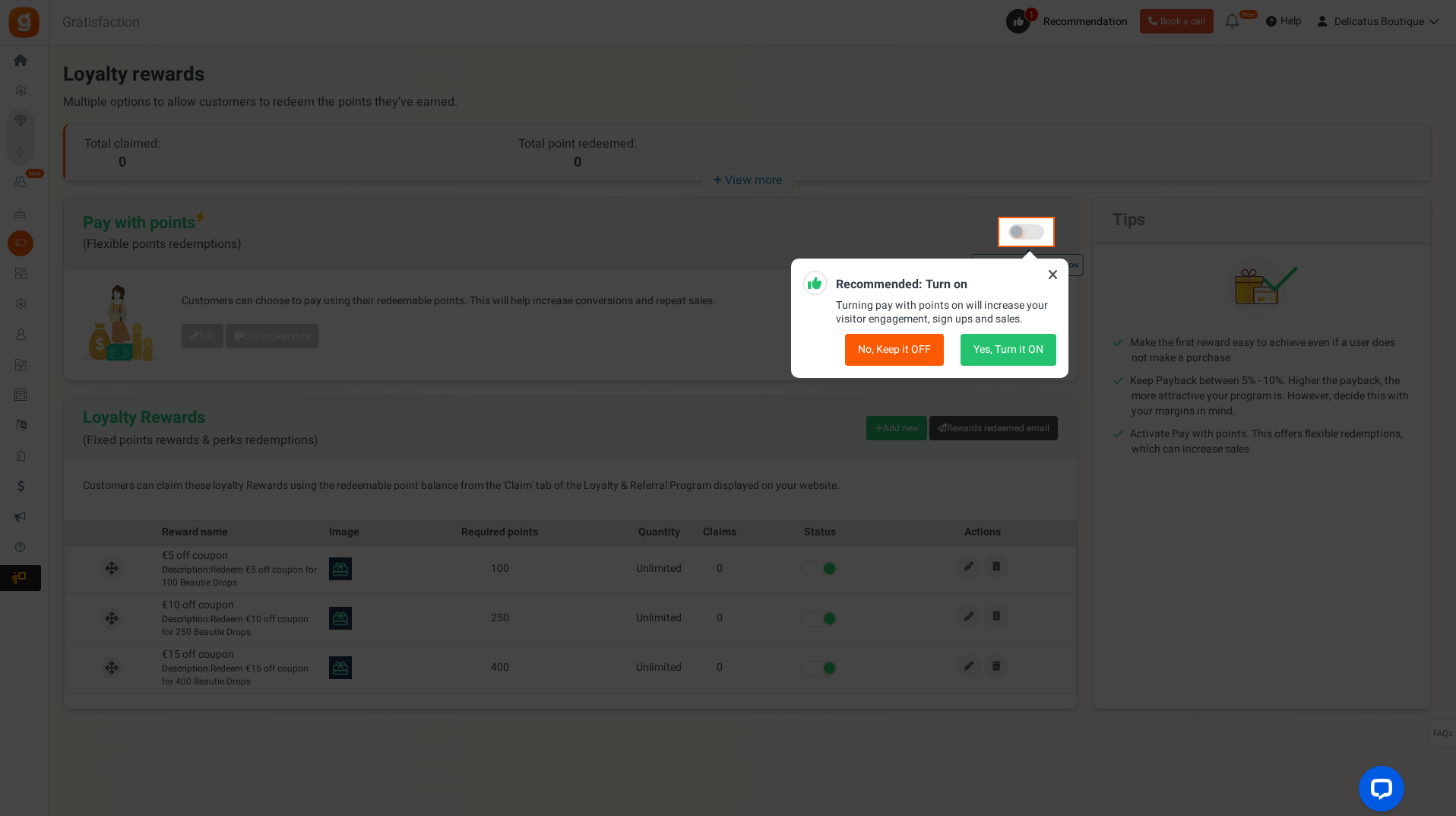
click at [1051, 265] on icon at bounding box center [1052, 274] width 24 height 24
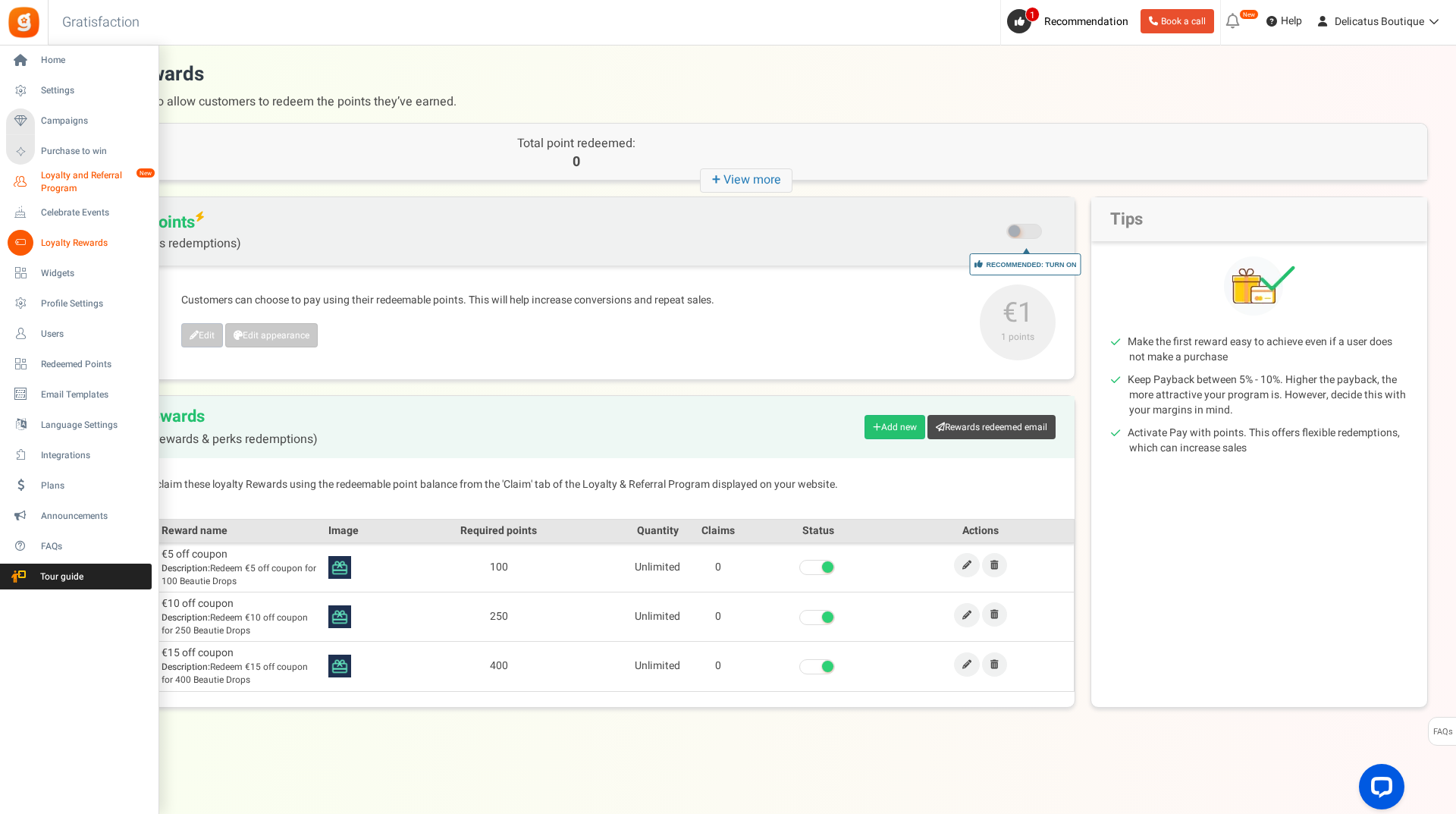
click at [76, 178] on span "Loyalty and Referral Program" at bounding box center [96, 182] width 111 height 26
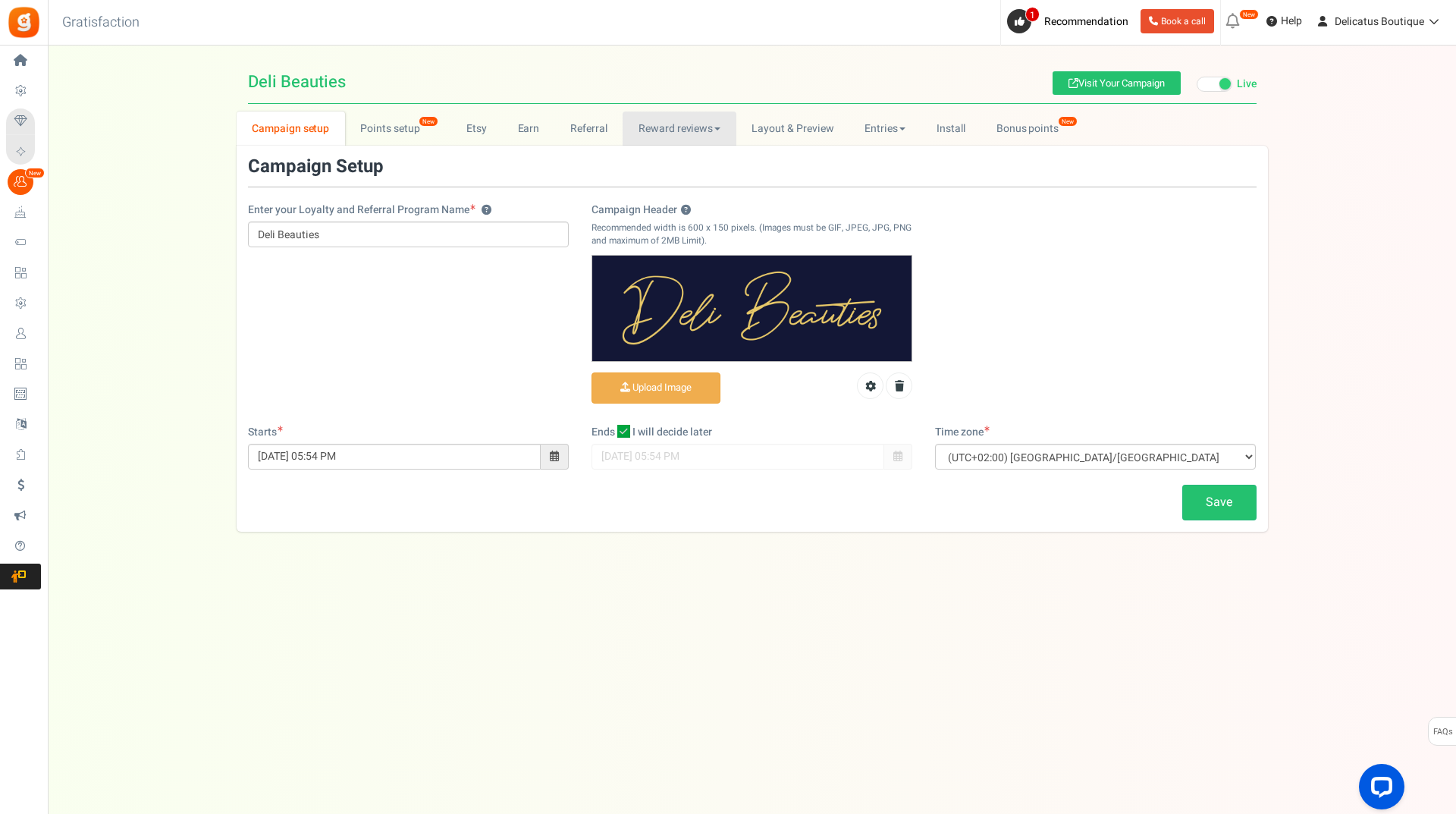
click at [710, 133] on link "Reward reviews" at bounding box center [678, 129] width 113 height 34
click at [685, 181] on link "[DOMAIN_NAME]" at bounding box center [683, 184] width 121 height 22
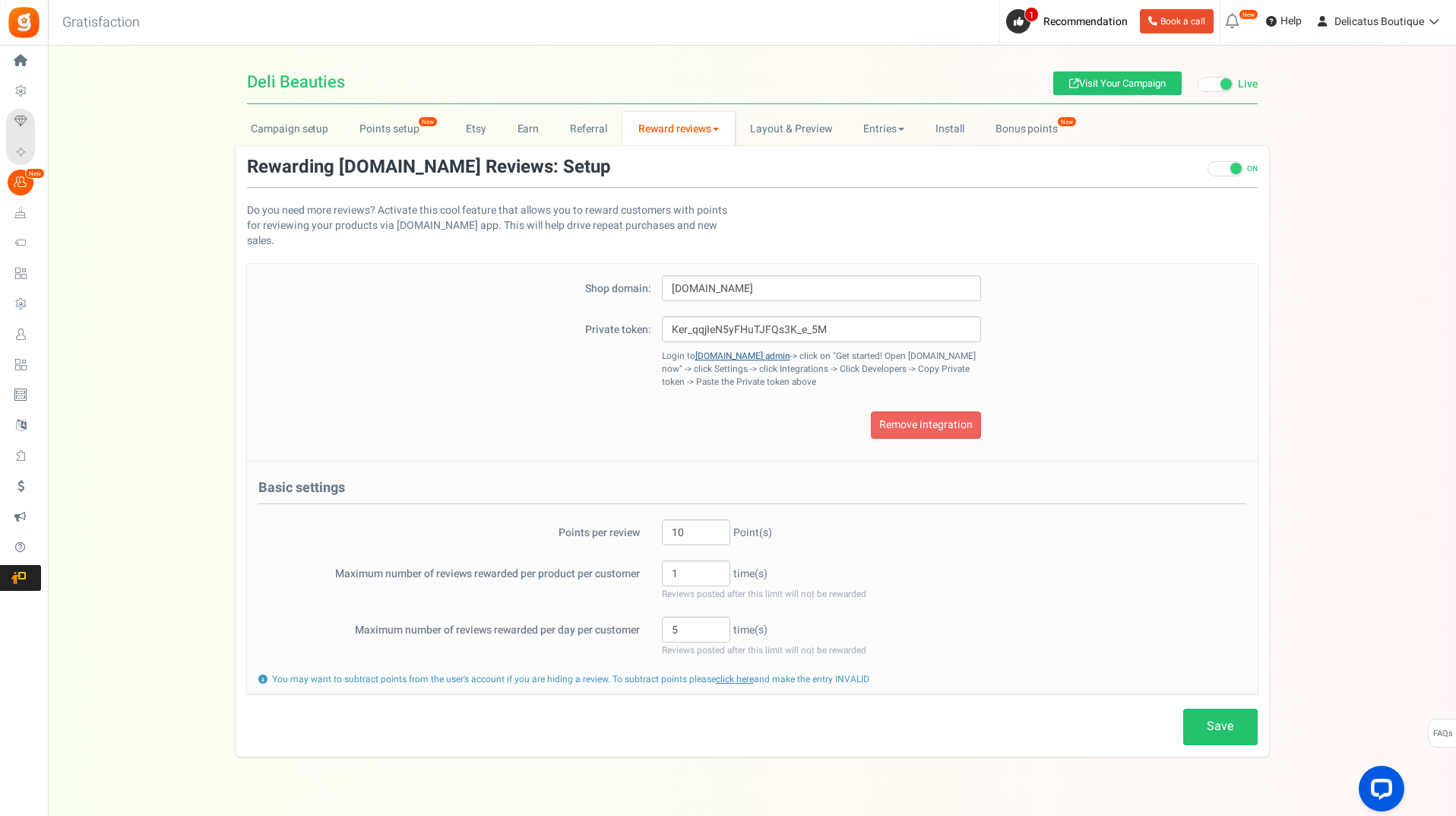
click at [727, 349] on link "[DOMAIN_NAME] admin" at bounding box center [743, 356] width 95 height 13
